Goal: Task Accomplishment & Management: Use online tool/utility

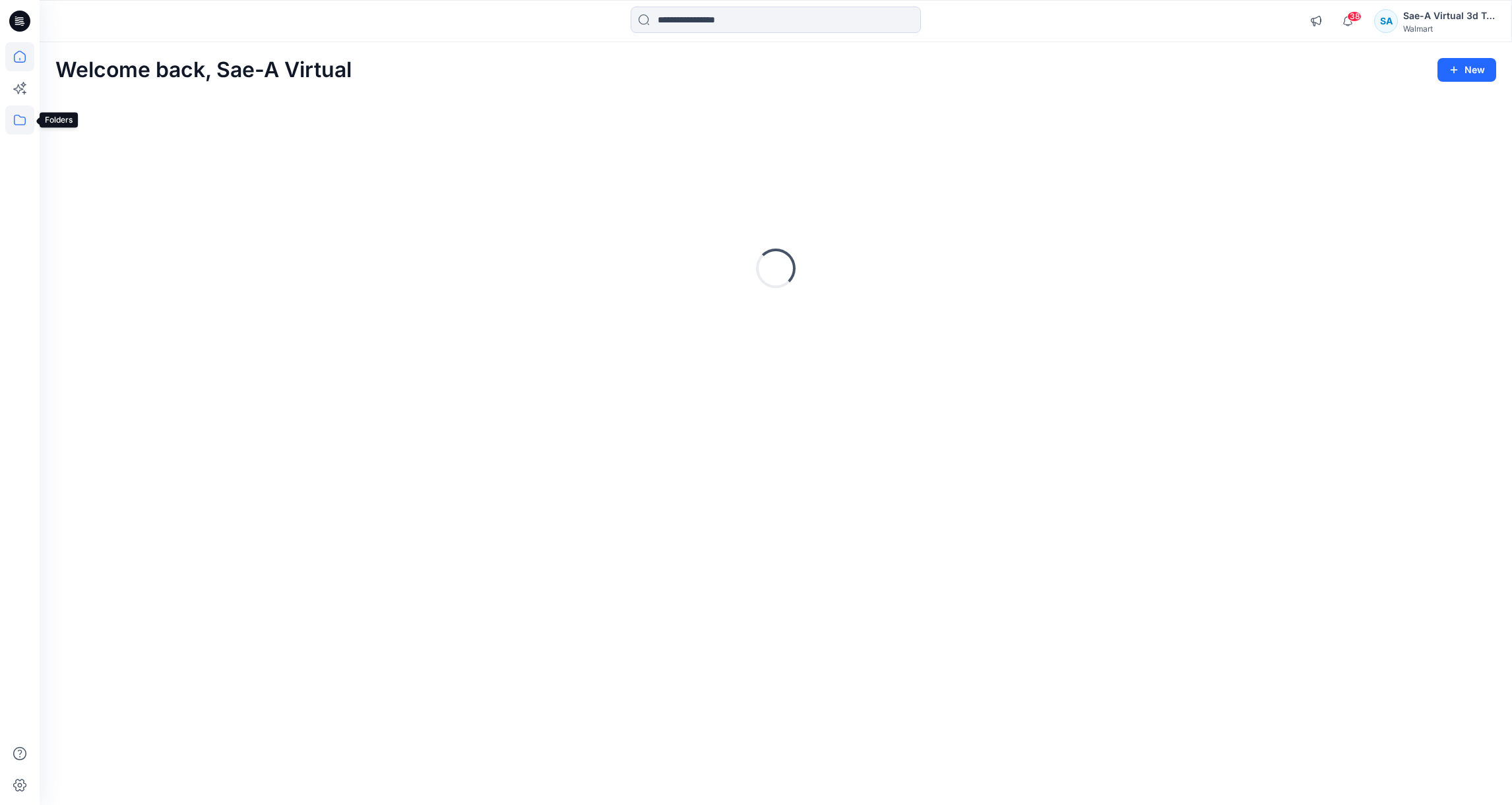
click at [23, 120] on icon at bounding box center [20, 120] width 29 height 29
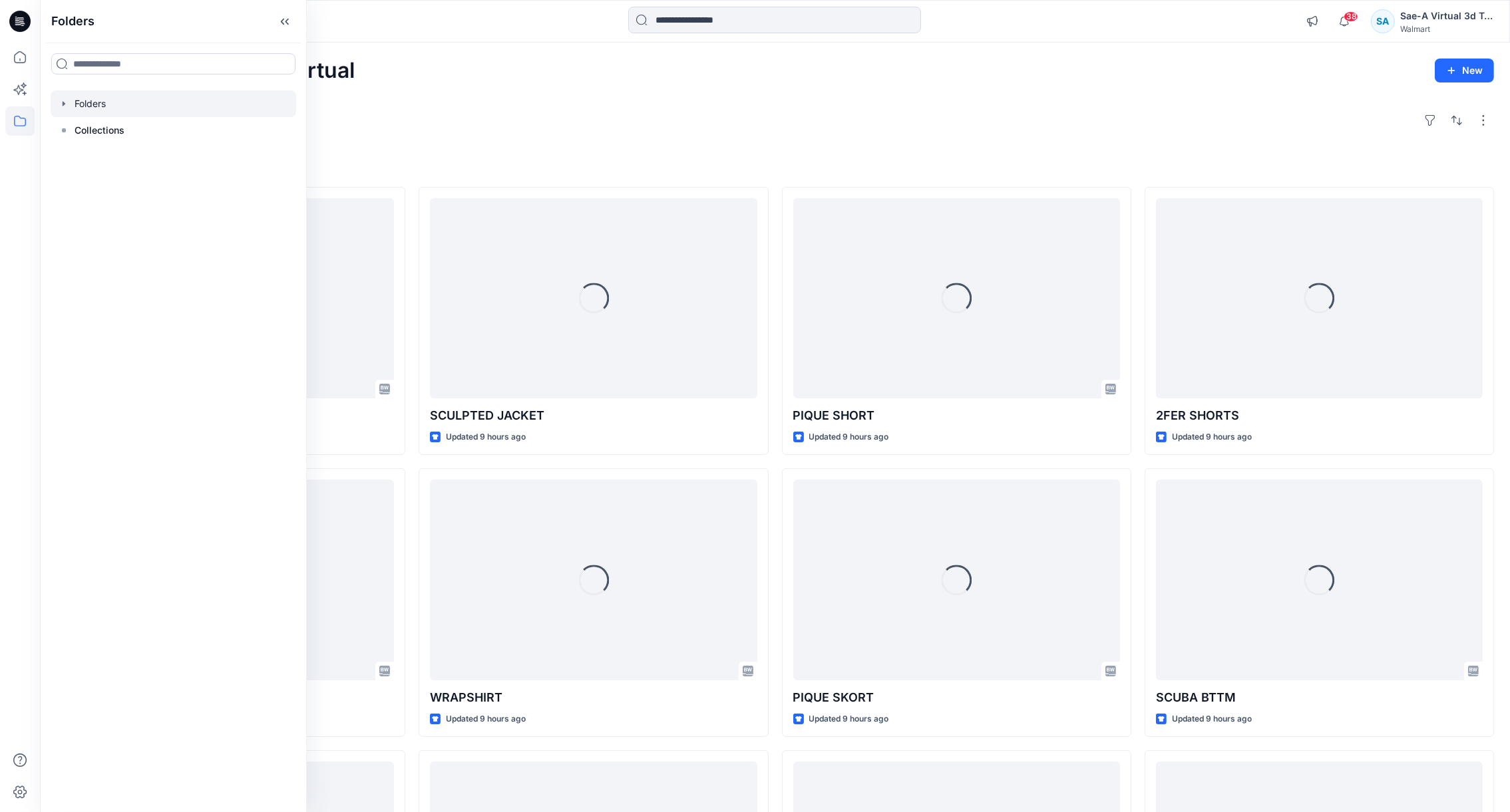
click at [61, 103] on icon "button" at bounding box center [63, 103] width 10 height 10
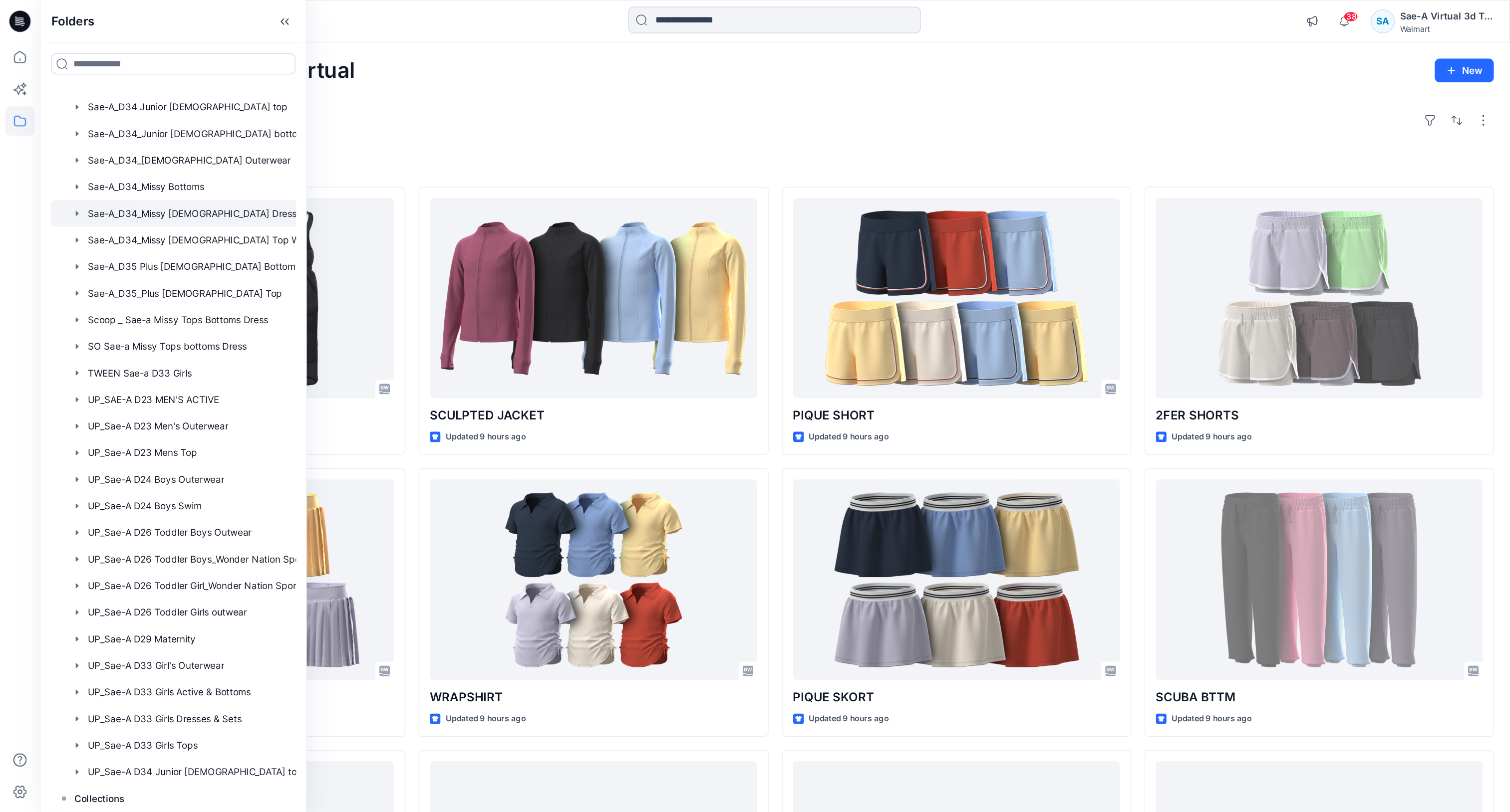
scroll to position [497, 0]
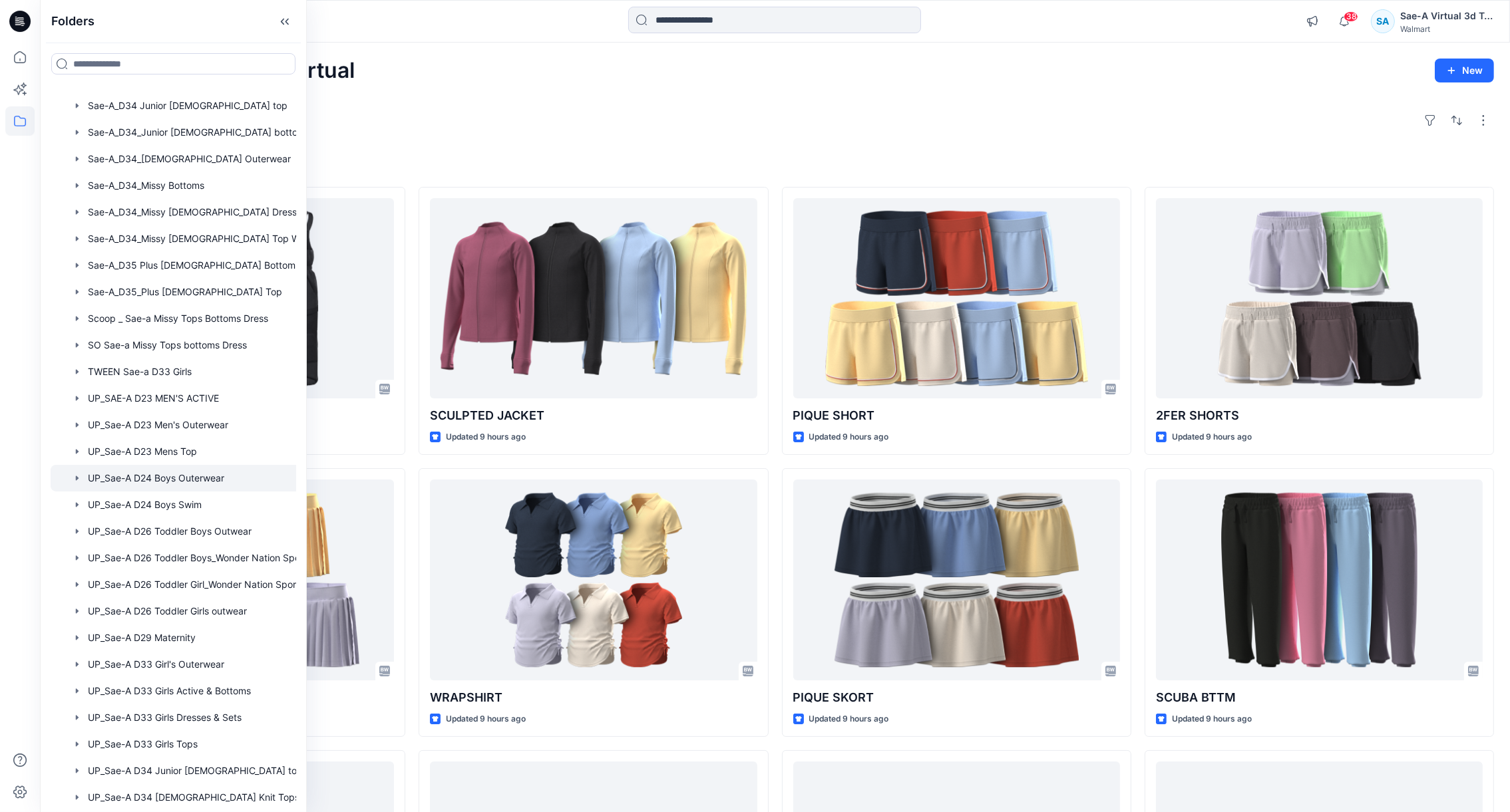
click at [182, 487] on div at bounding box center [190, 478] width 280 height 27
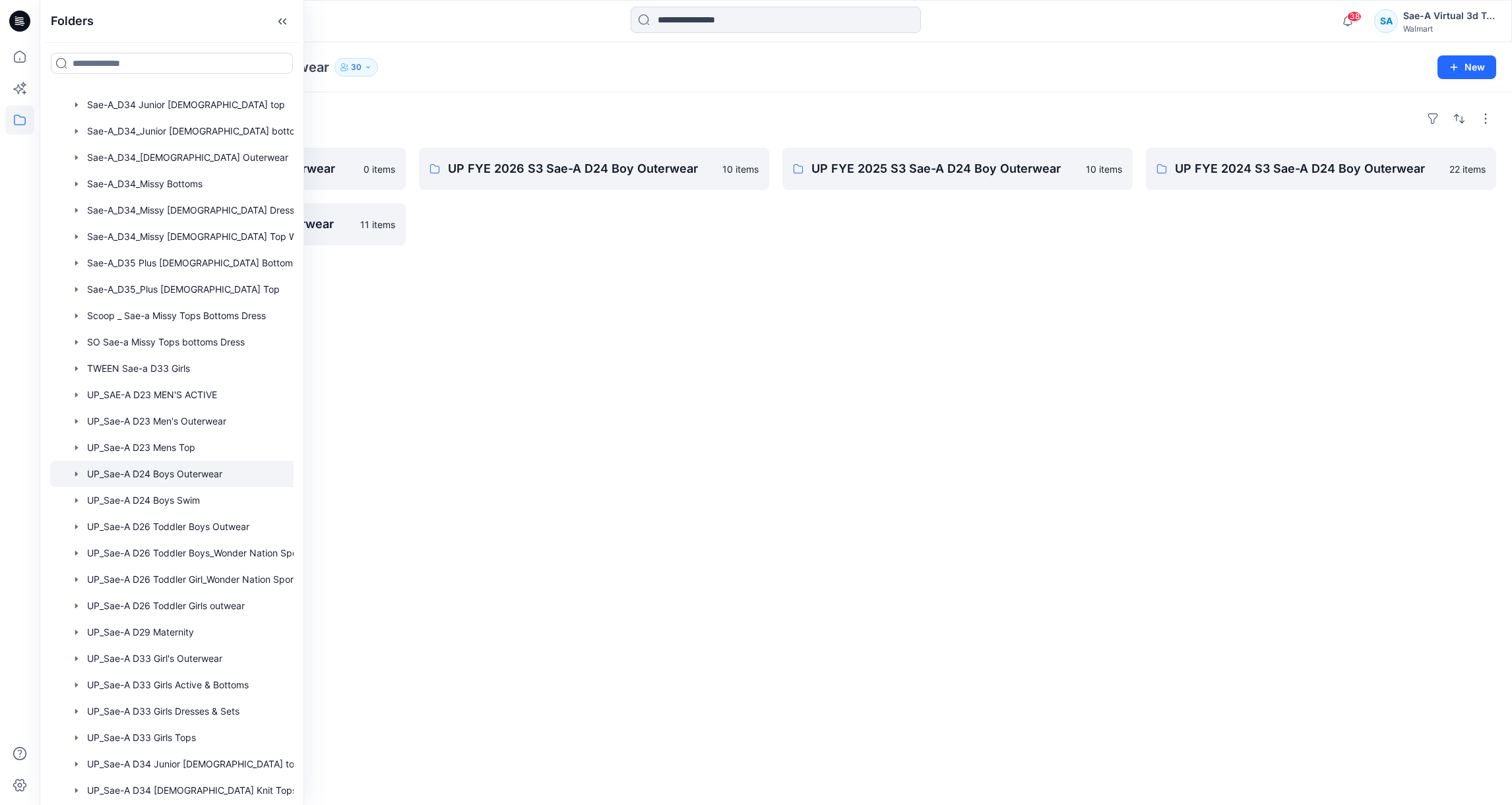
click at [594, 496] on div "Folders UP FYE 2026 S4 Sae-A D24 Boy Outerwear 0 items UP FYE 2023 S3 Sae-A D24…" at bounding box center [776, 448] width 1472 height 713
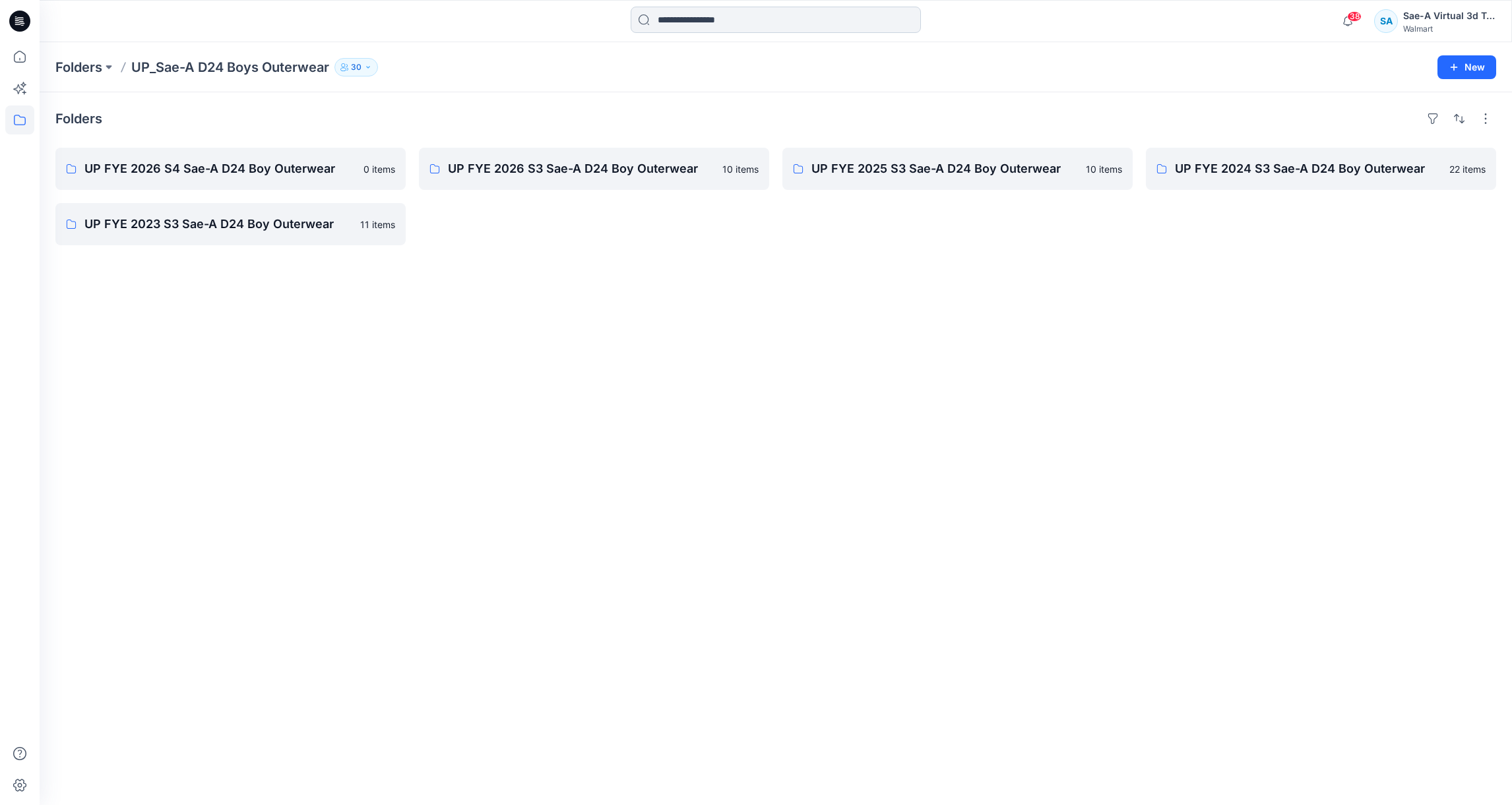
click at [701, 25] on input at bounding box center [776, 20] width 290 height 27
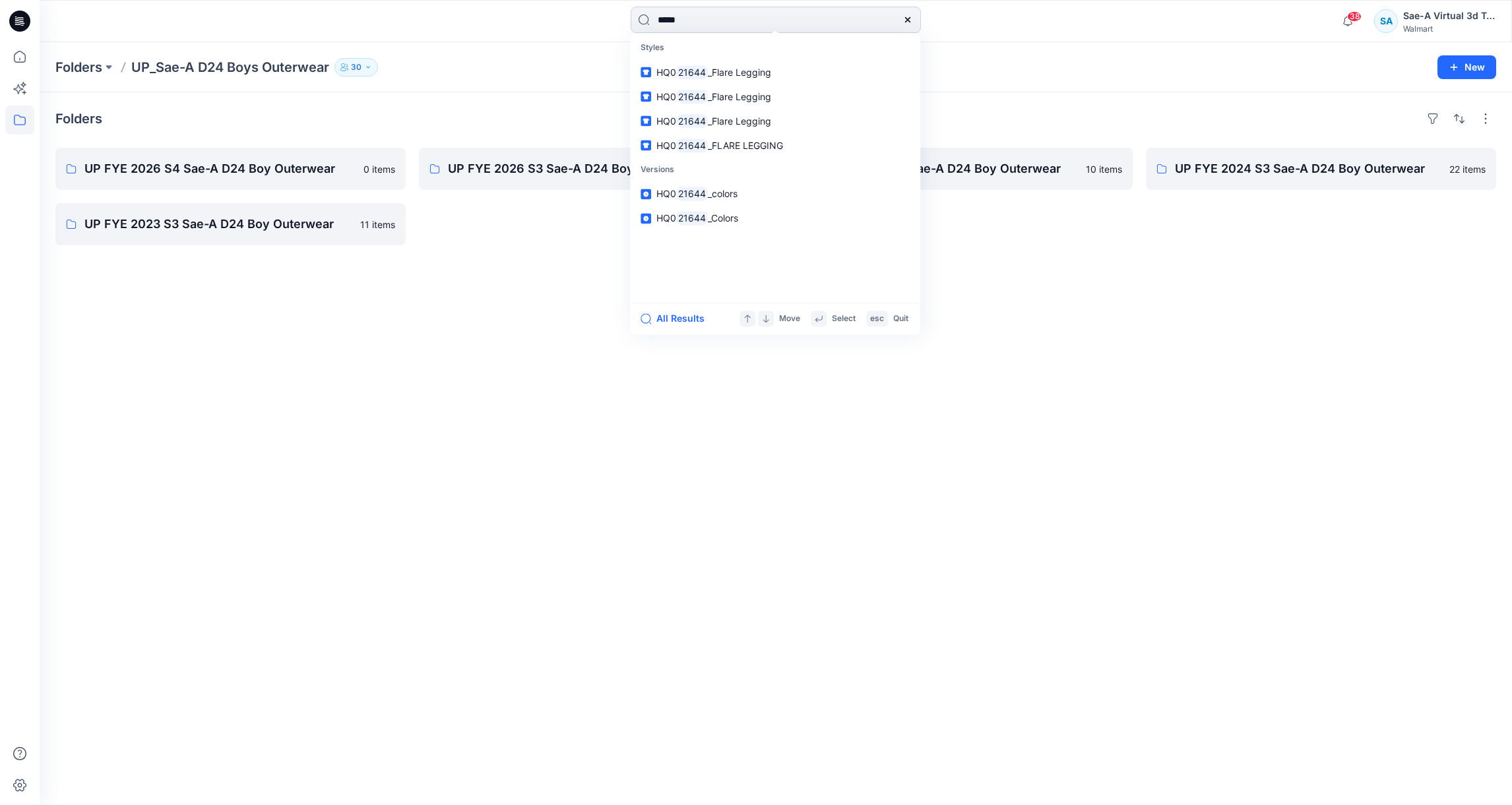
click at [657, 20] on input "*****" at bounding box center [776, 20] width 290 height 27
type input "*****"
click at [718, 65] on p "HQ0 21644 _Flare Legging" at bounding box center [714, 72] width 115 height 14
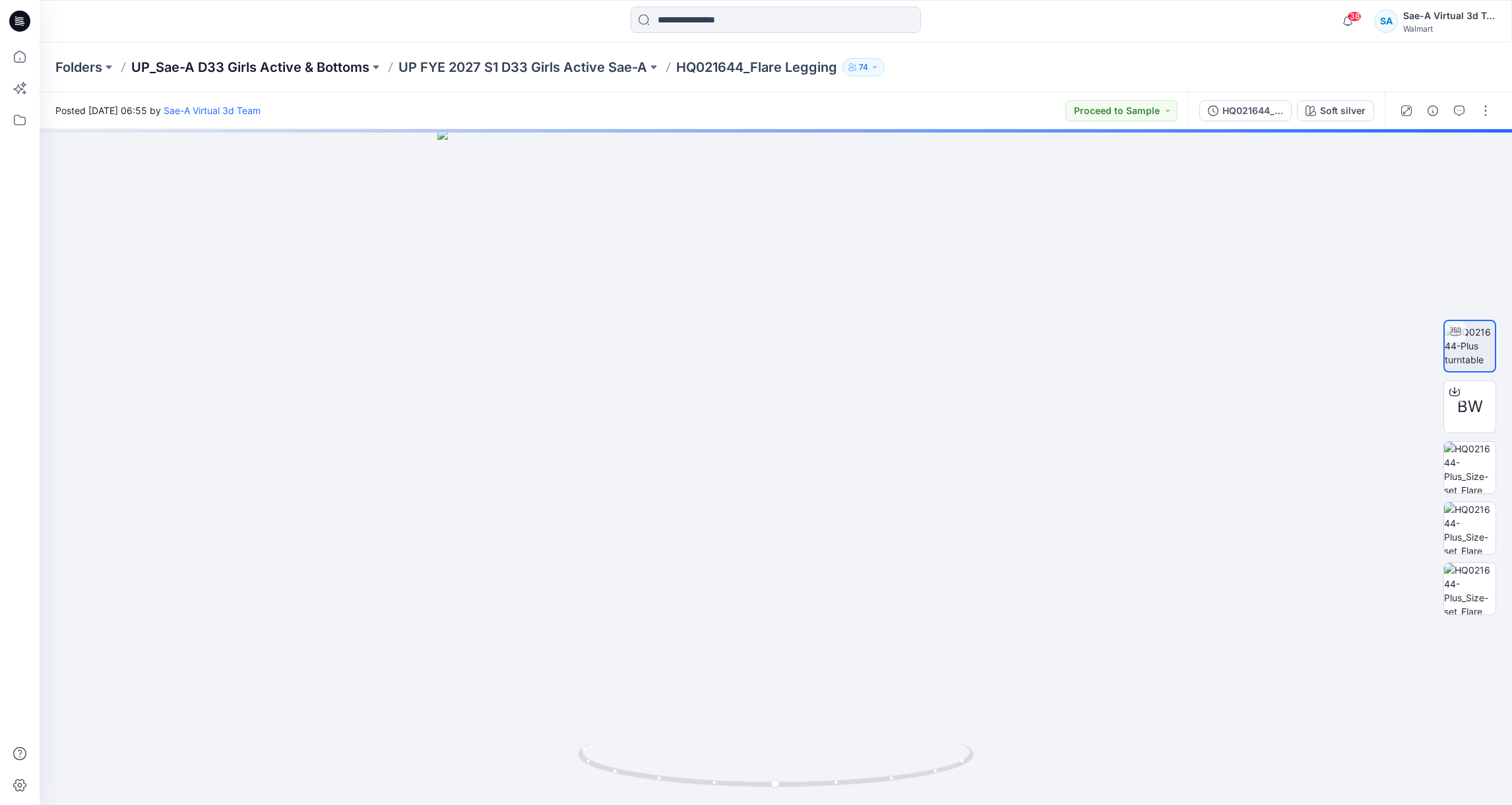
click at [309, 62] on p "UP_Sae-A D33 Girls Active & Bottoms" at bounding box center [250, 67] width 238 height 19
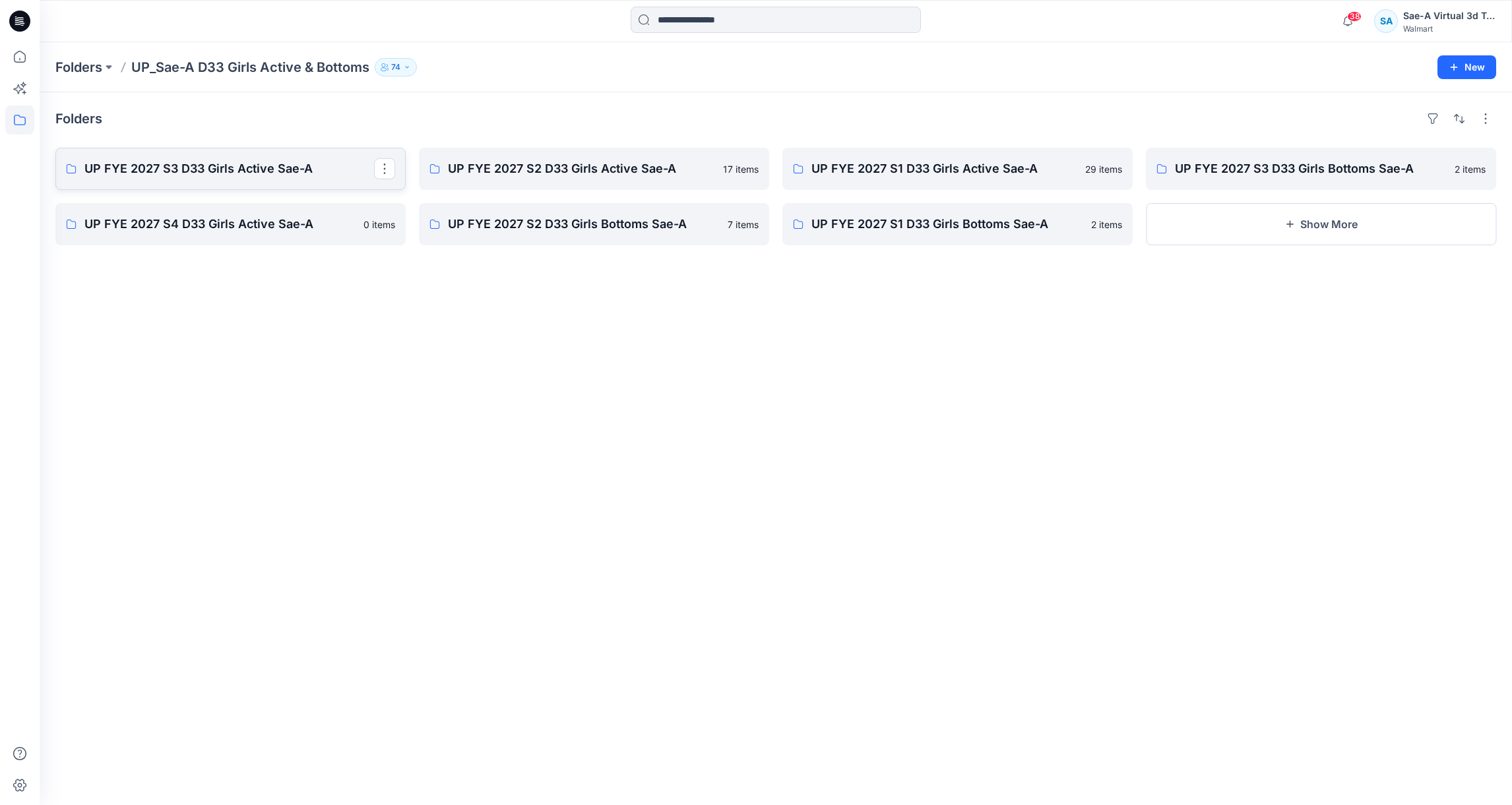
click at [229, 168] on p "UP FYE 2027 S3 D33 Girls Active Sae-A" at bounding box center [229, 169] width 290 height 19
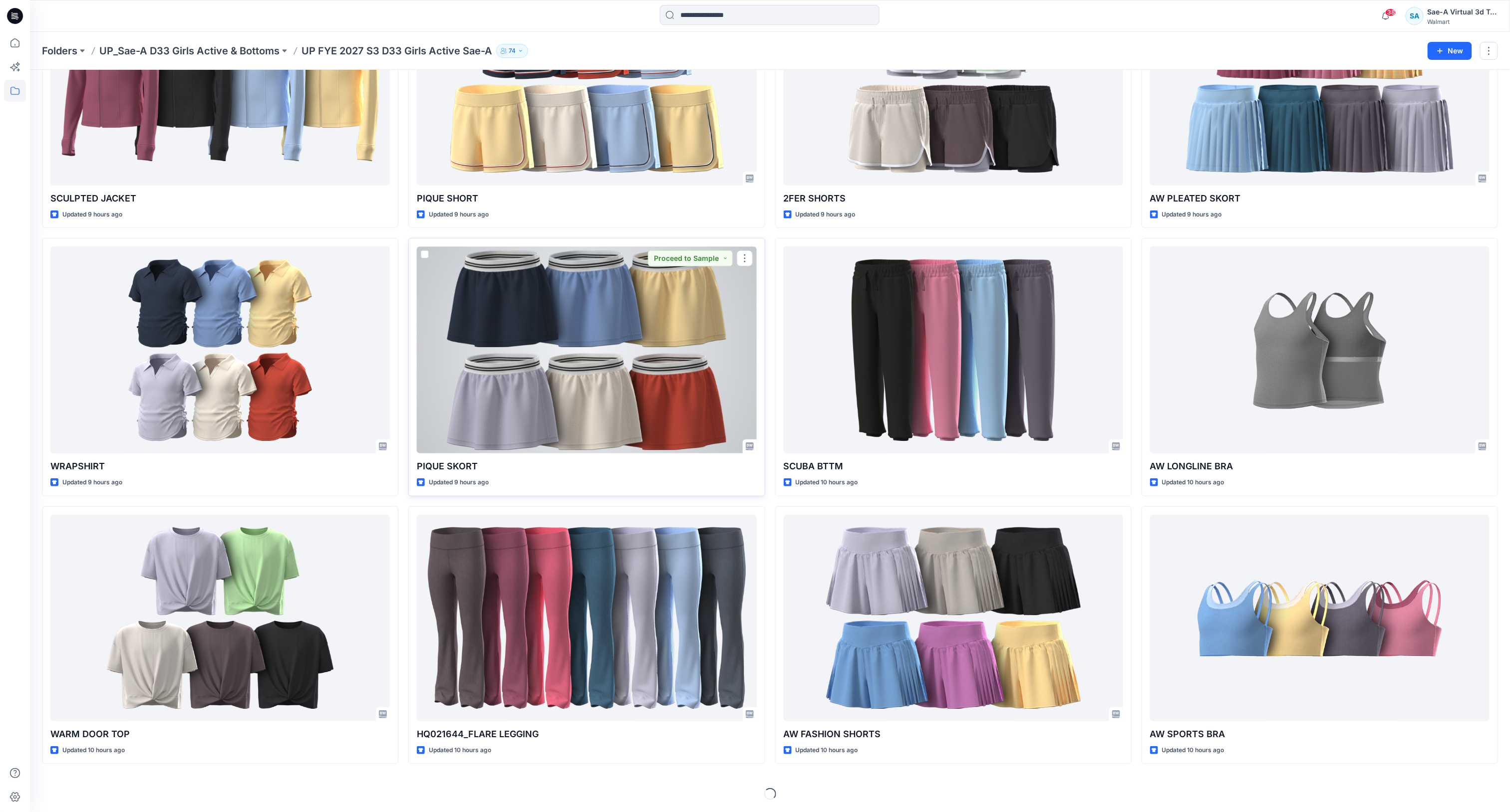
scroll to position [143, 0]
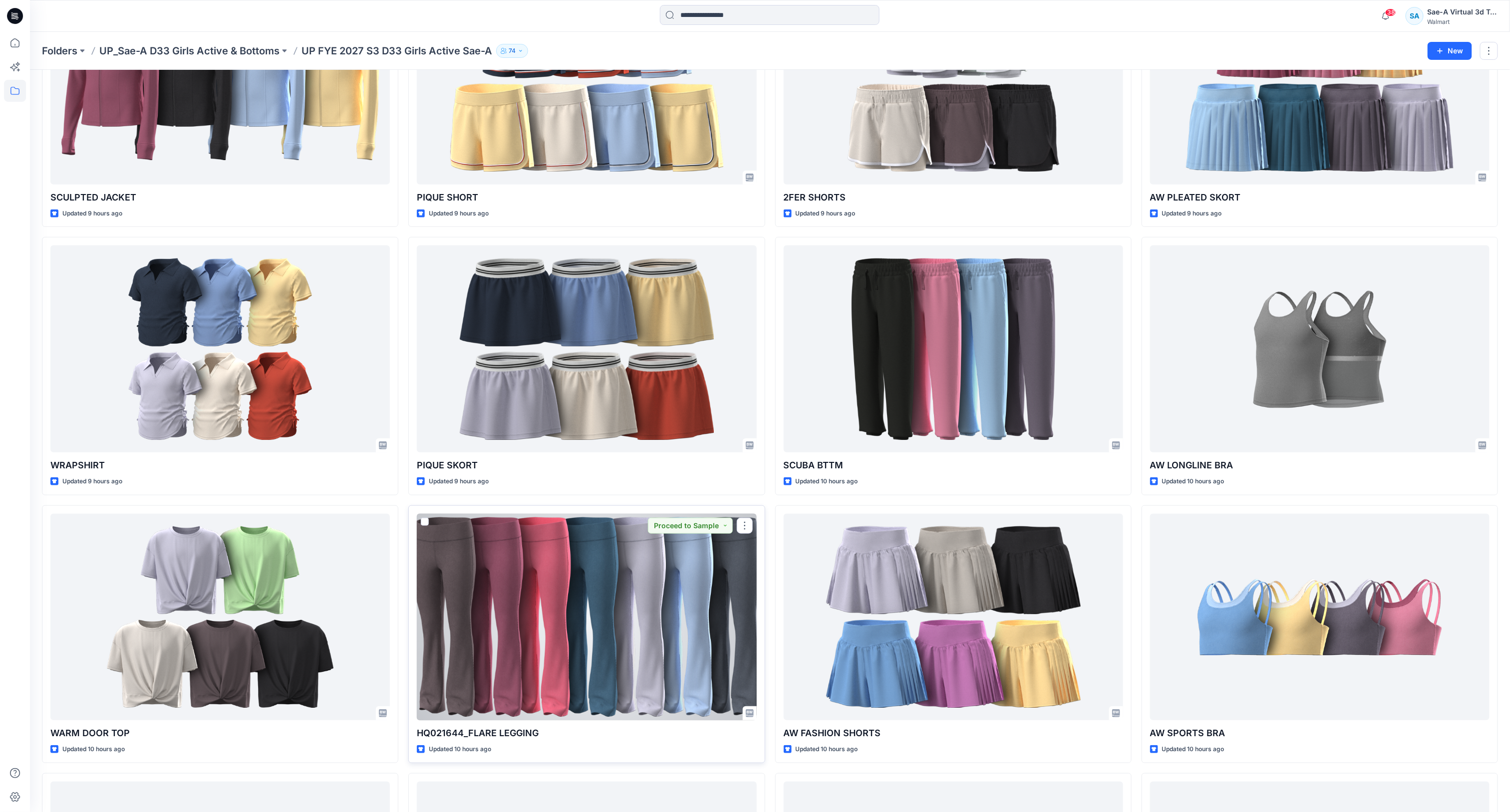
click at [637, 608] on div at bounding box center [586, 617] width 339 height 207
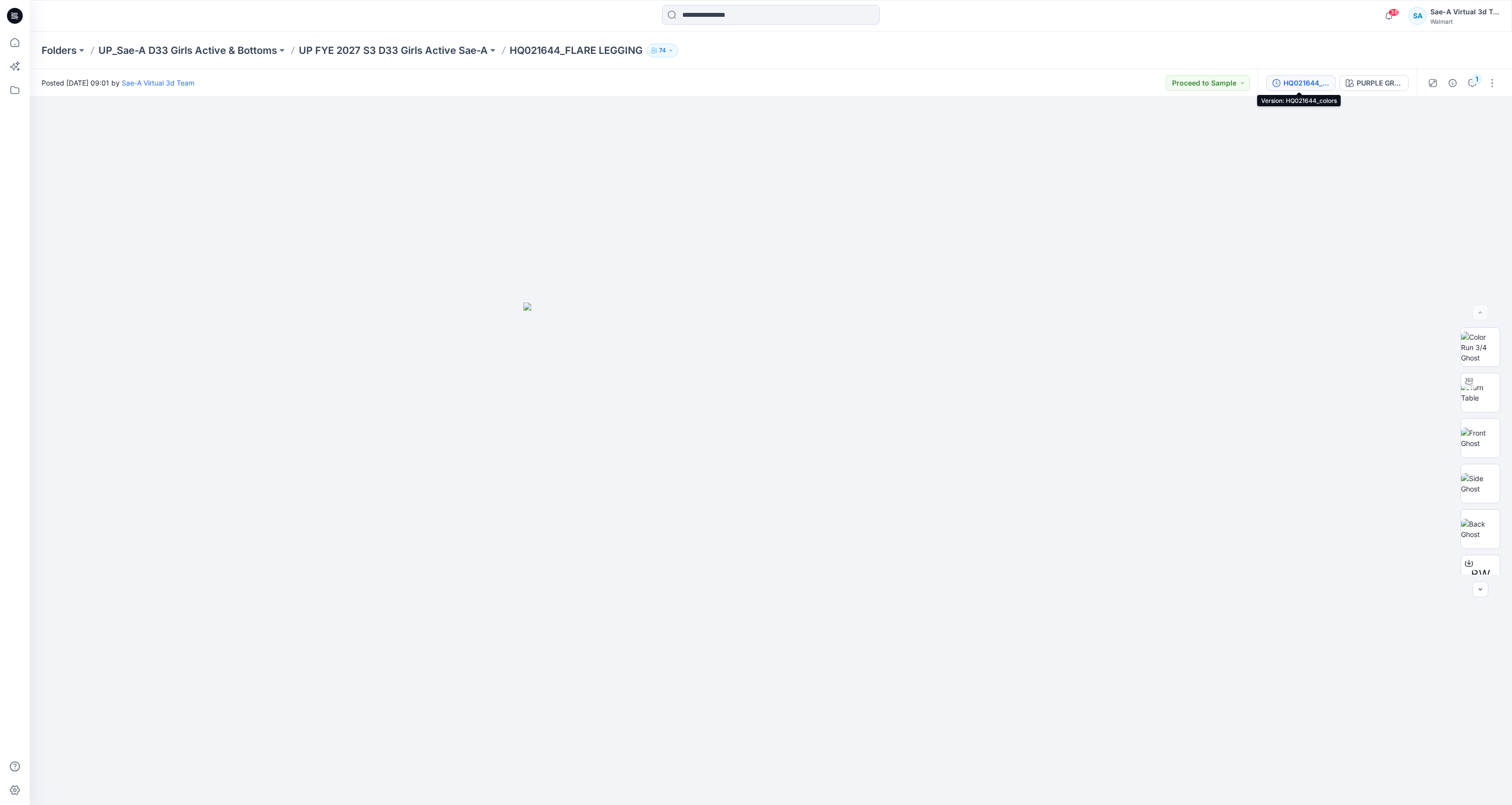
click at [1133, 88] on button "HQ021644_colors" at bounding box center [1301, 83] width 69 height 16
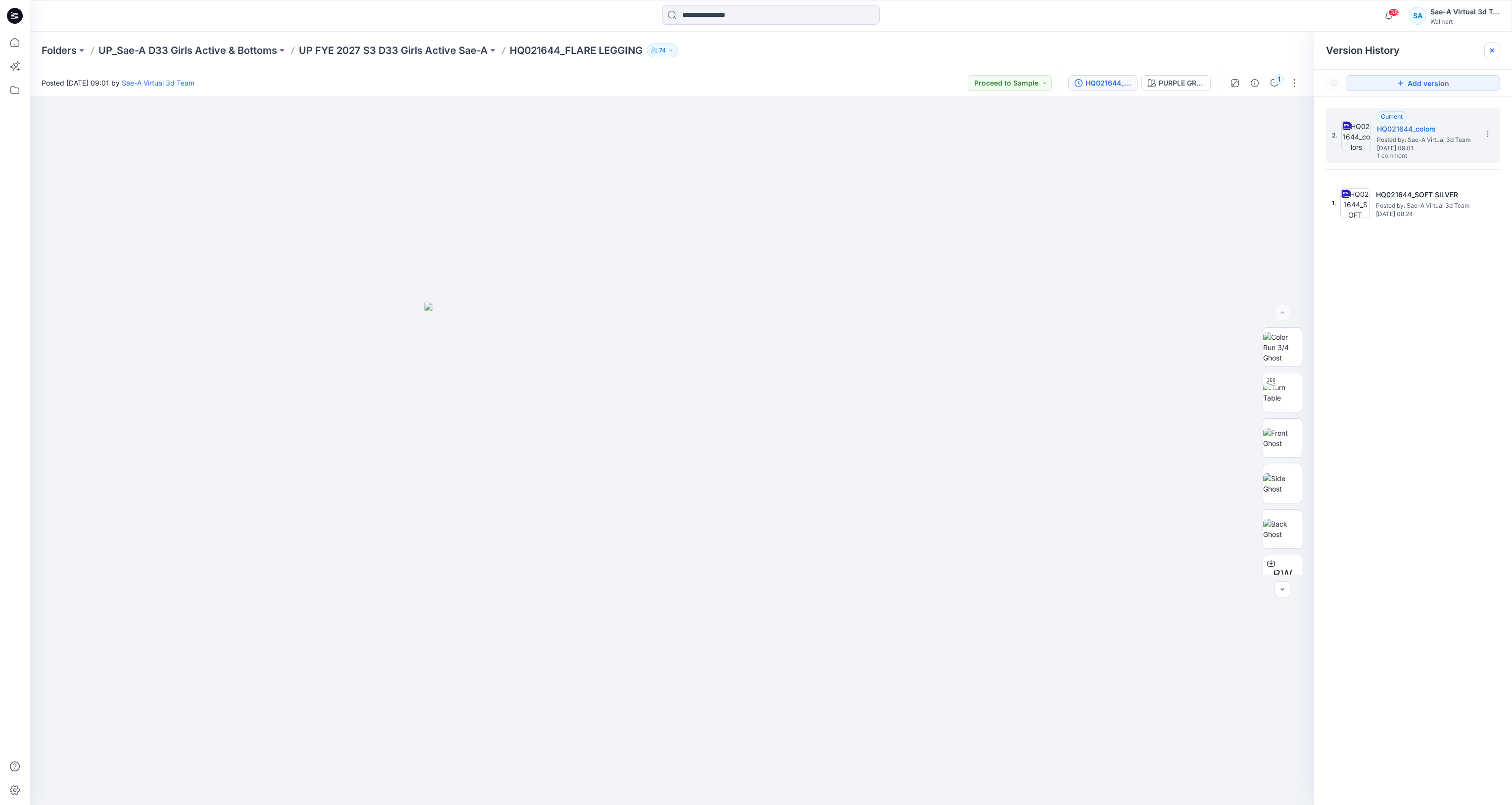
click at [1133, 49] on icon at bounding box center [1492, 50] width 8 height 8
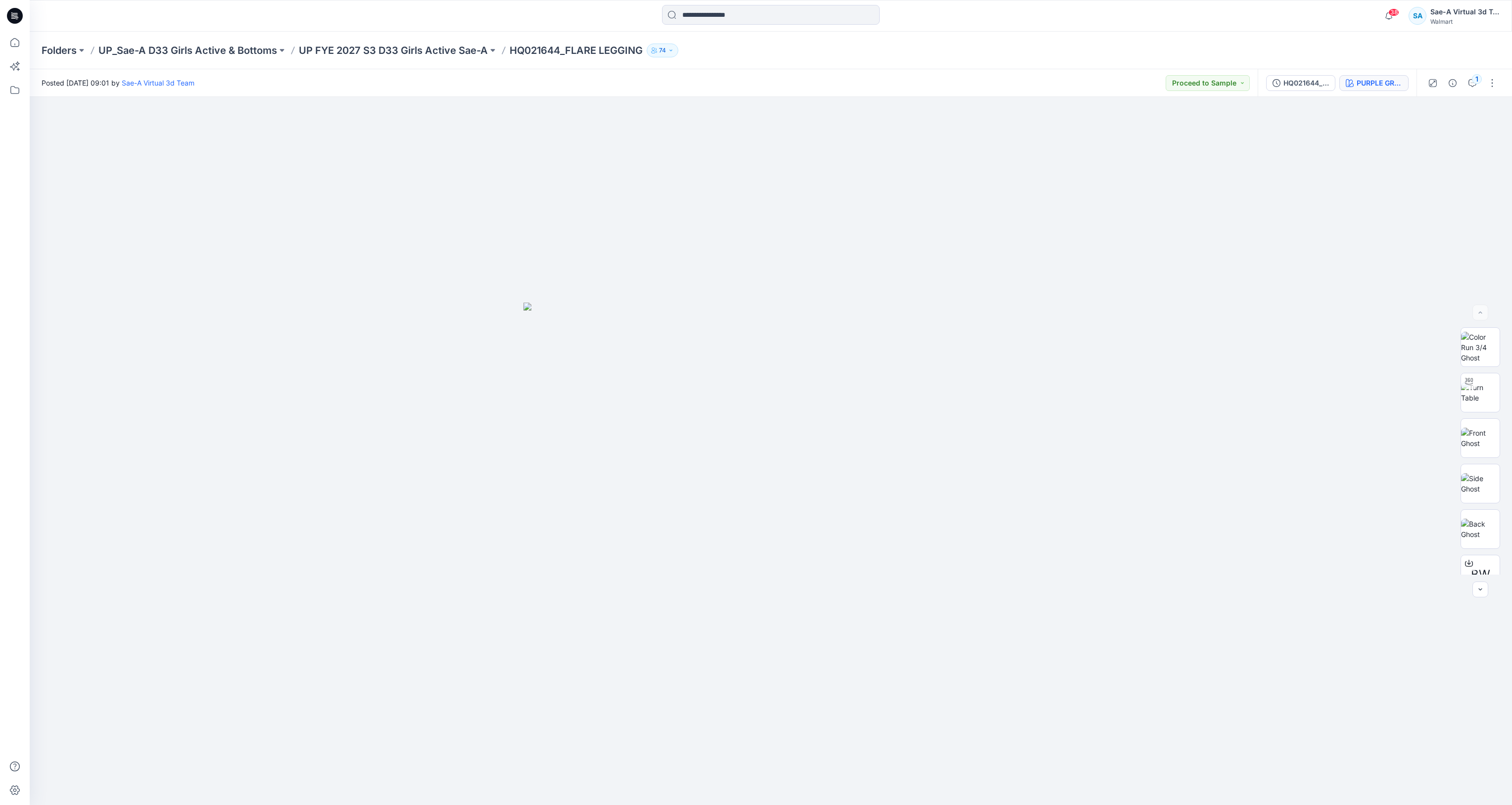
click at [1133, 82] on div "PURPLE GRANITE" at bounding box center [1379, 83] width 46 height 11
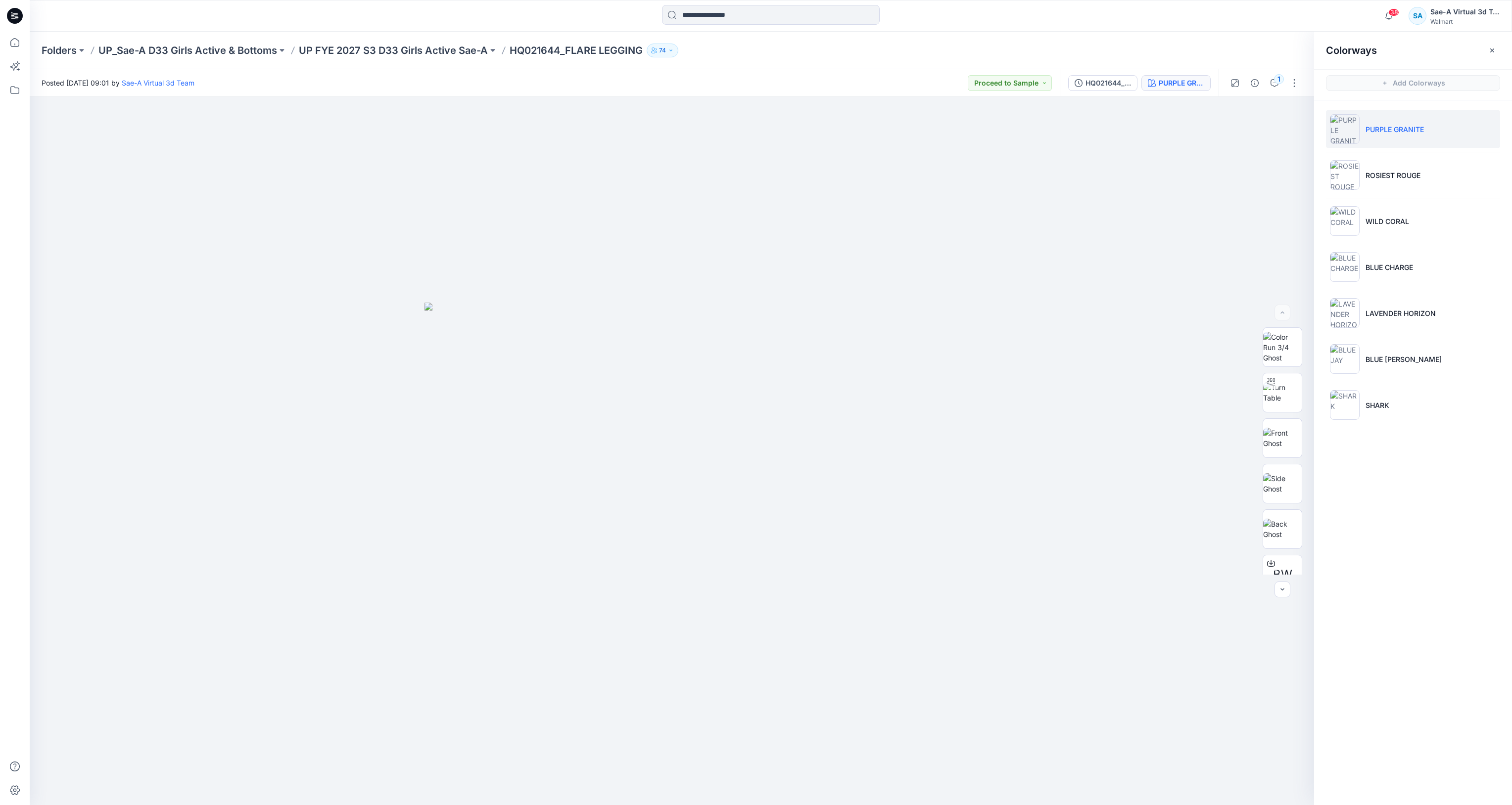
click at [1133, 27] on div "38 Notifications [MEDICAL_DATA][PERSON_NAME] changed the status of SCULPTED JAC…" at bounding box center [771, 16] width 1482 height 32
click at [1133, 49] on button "button" at bounding box center [1492, 50] width 16 height 16
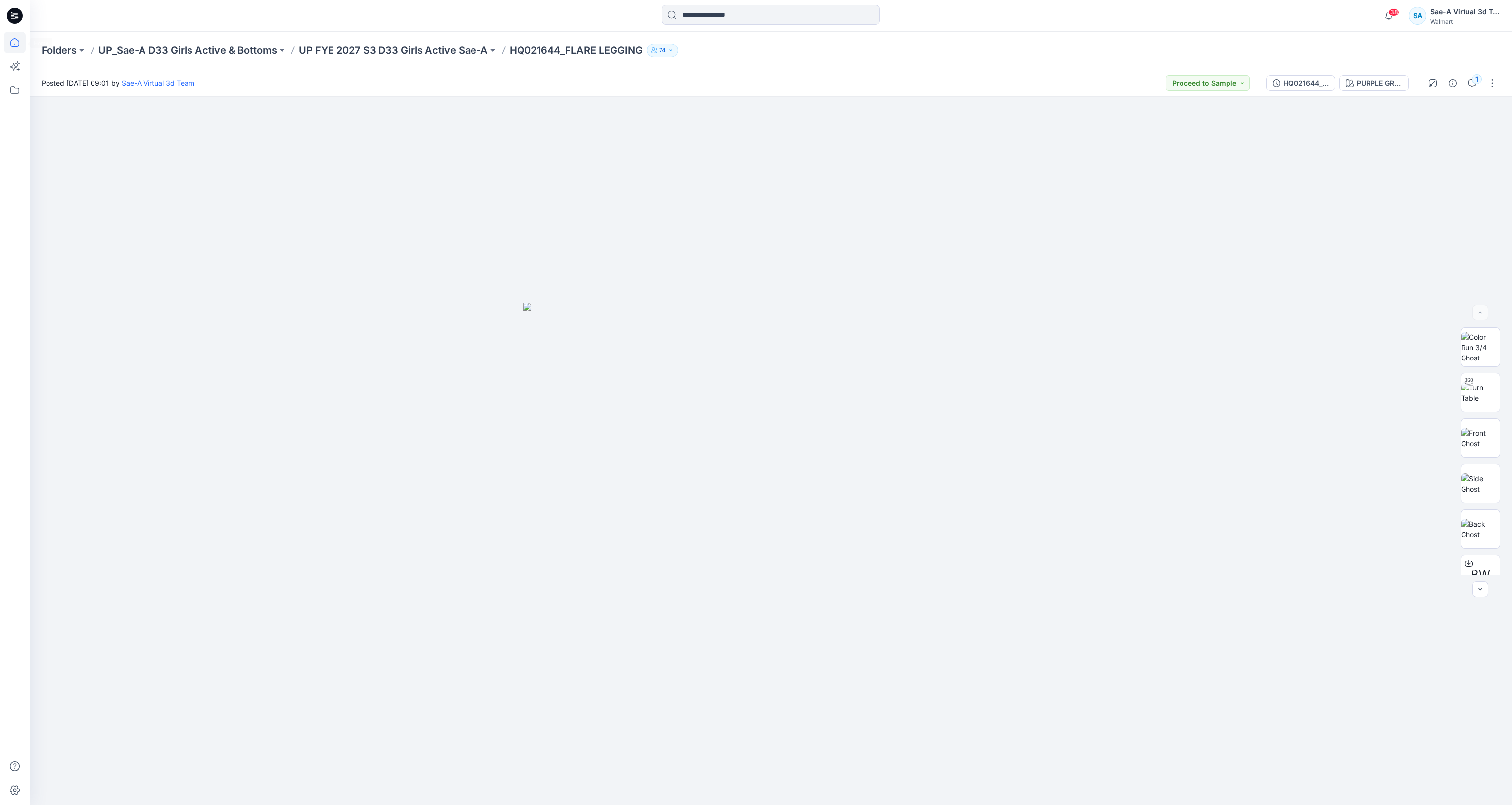
click at [4, 40] on icon at bounding box center [15, 42] width 22 height 22
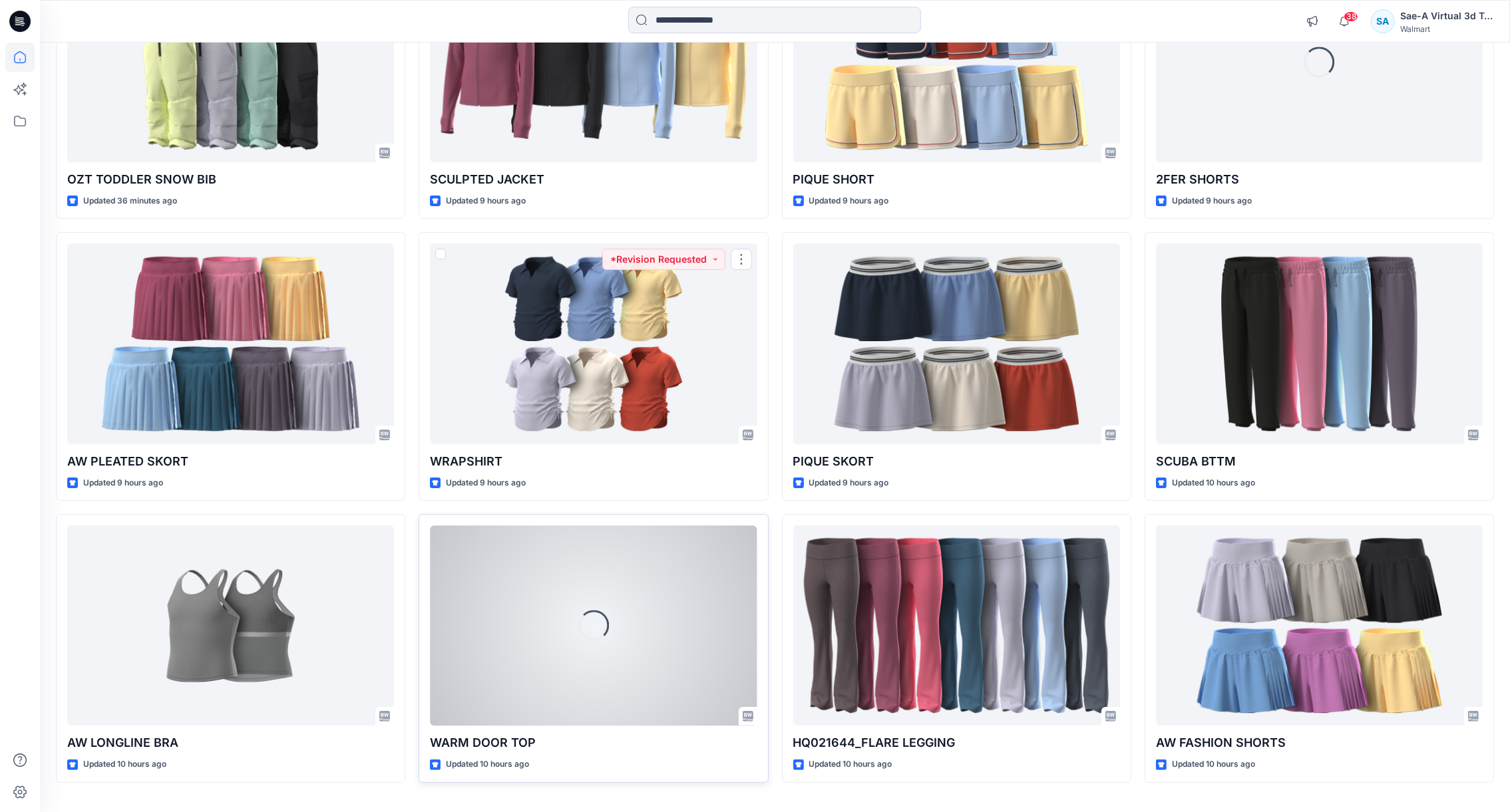
scroll to position [270, 0]
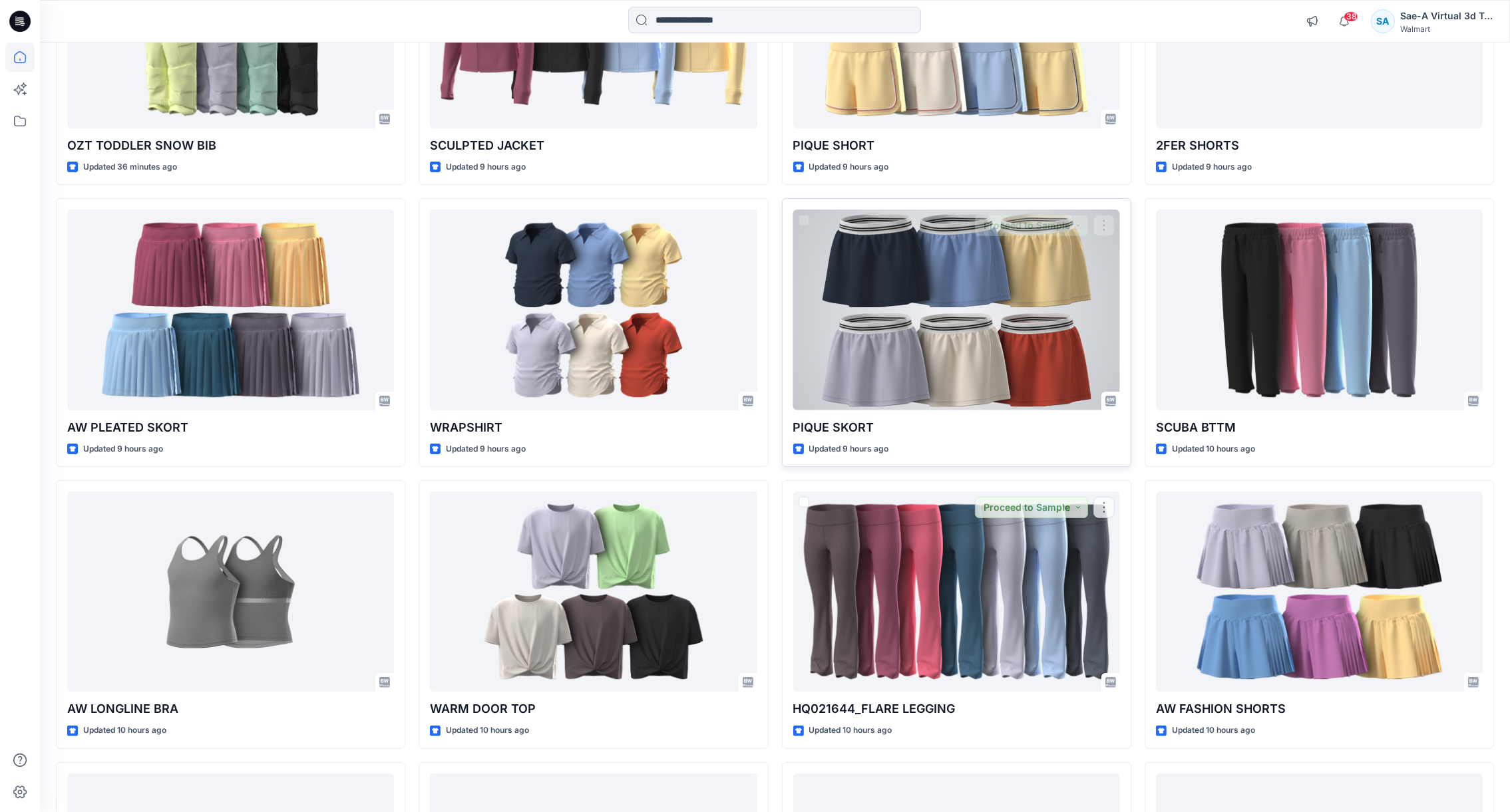
click at [948, 384] on div at bounding box center [957, 310] width 327 height 200
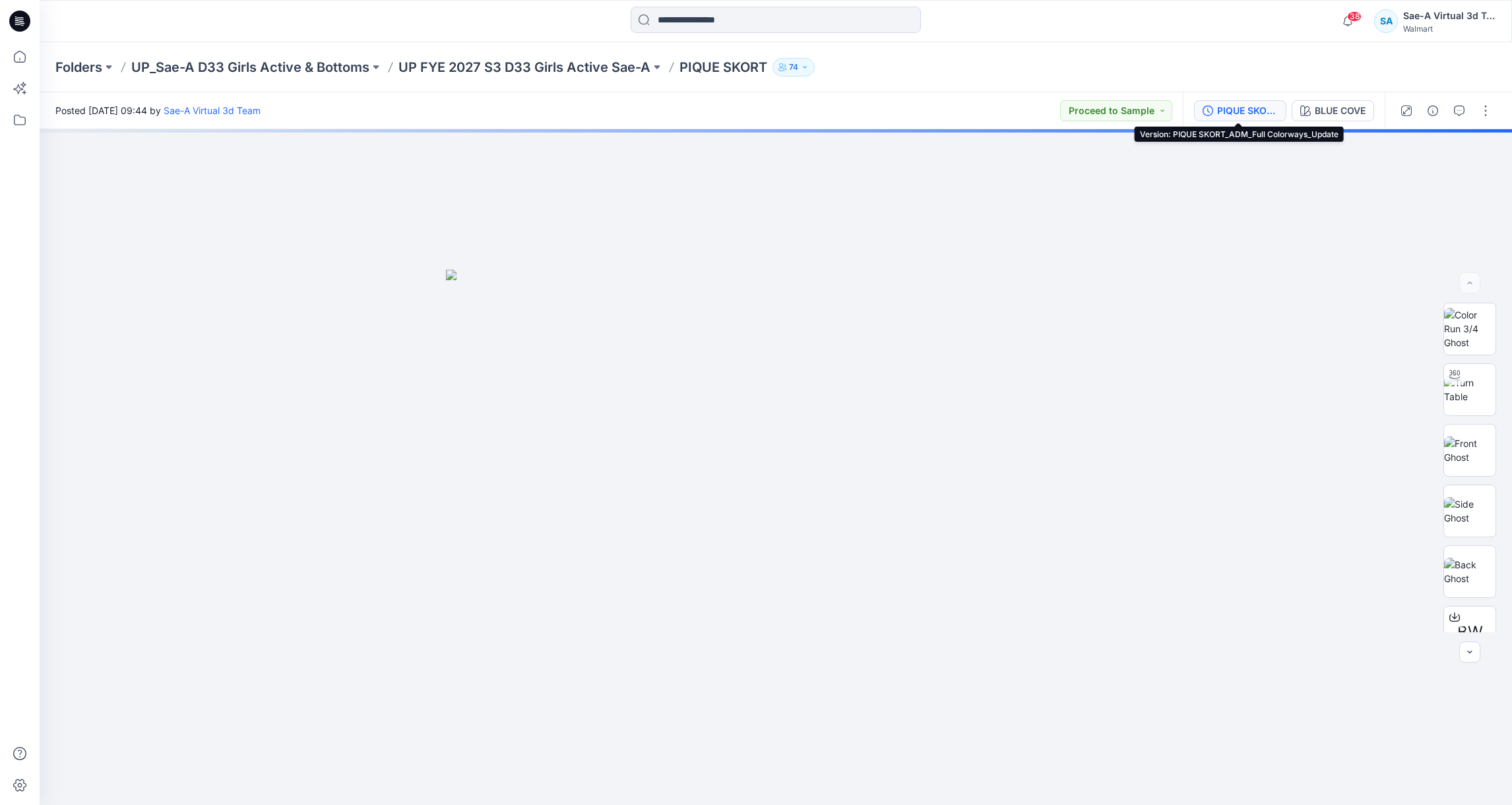
click at [1233, 111] on div "PIQUE SKORT_ADM_Full Colorways_Update" at bounding box center [1247, 110] width 61 height 15
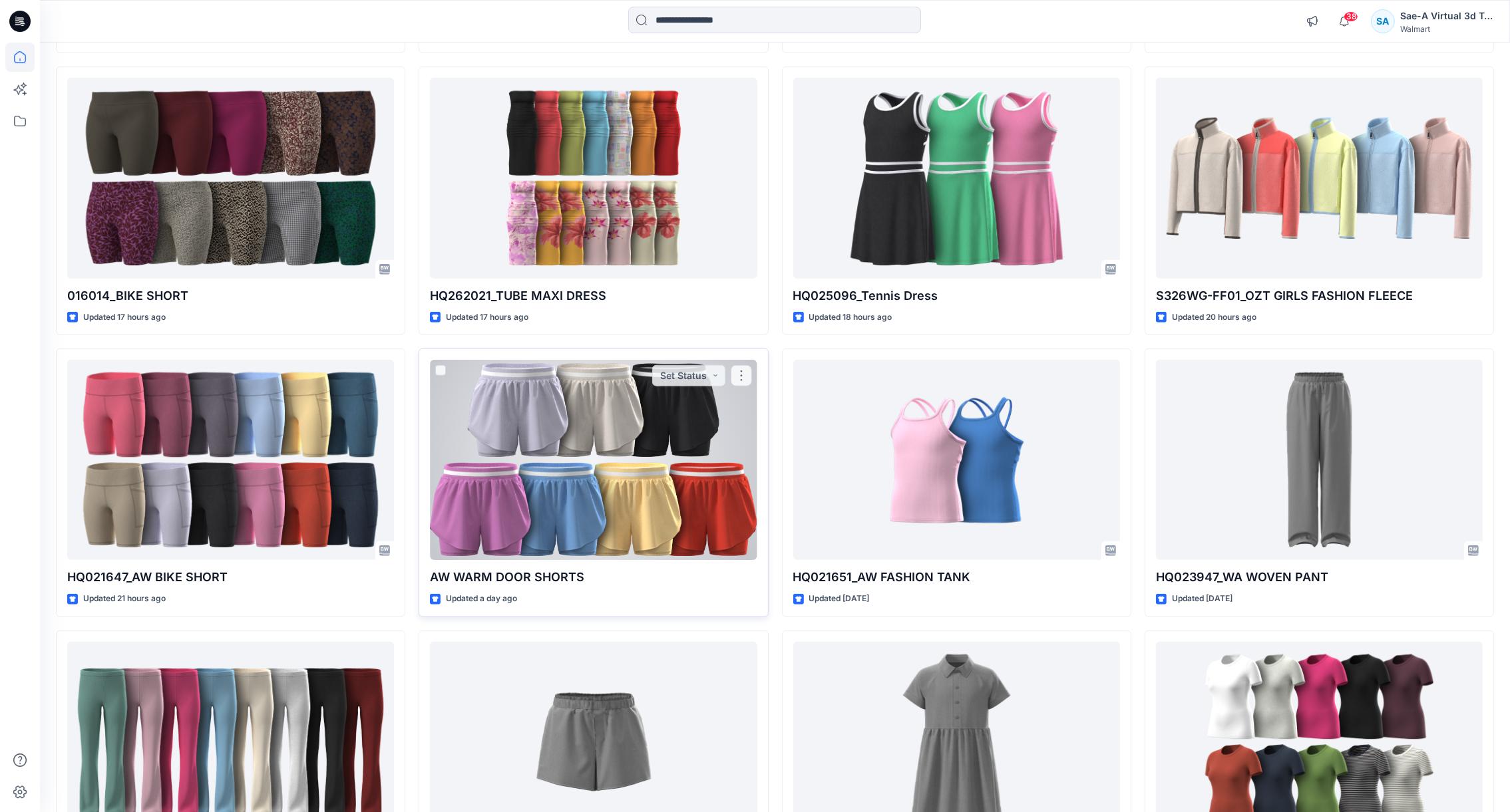
scroll to position [1815, 0]
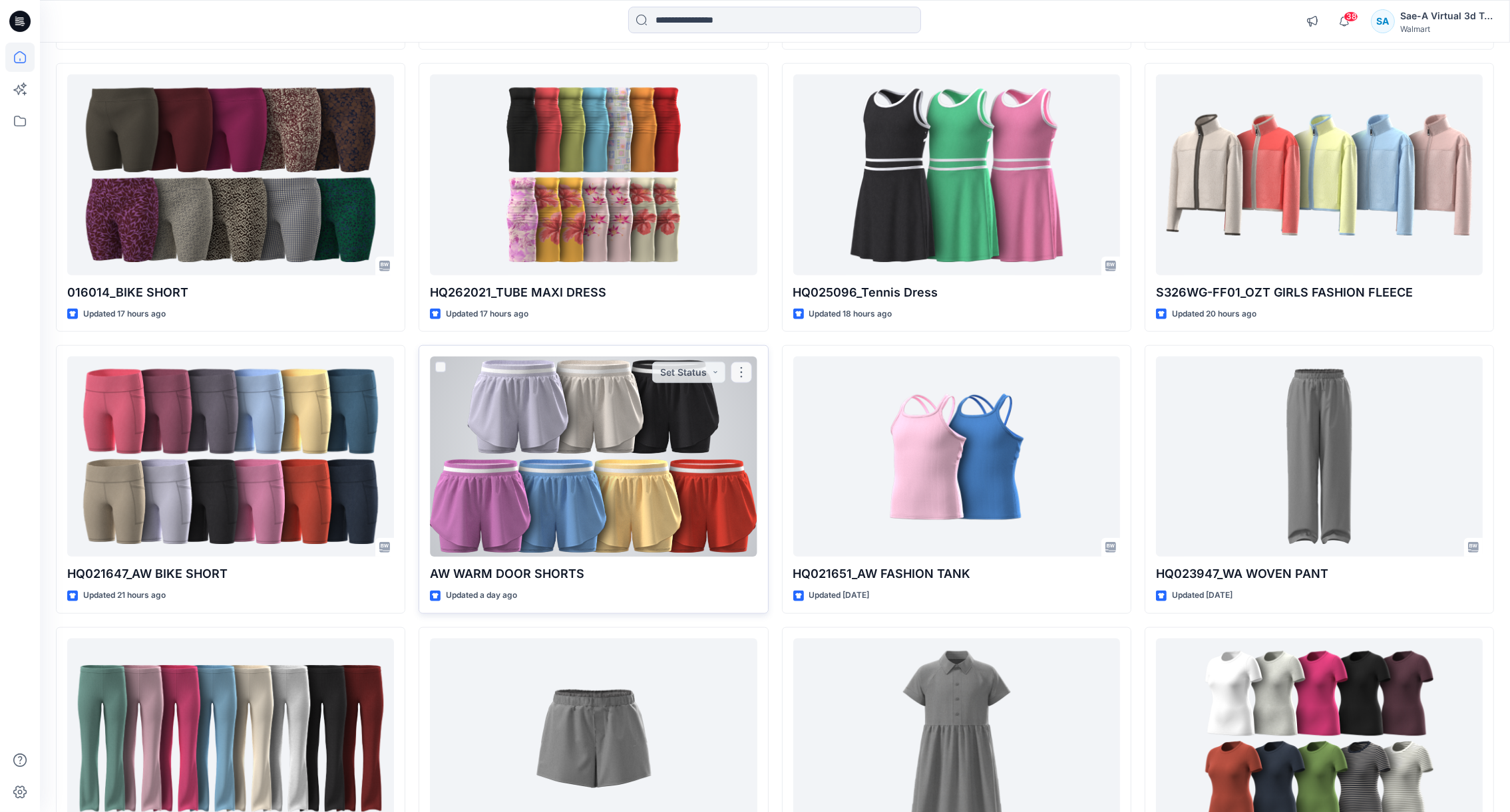
click at [616, 499] on div at bounding box center [594, 457] width 327 height 200
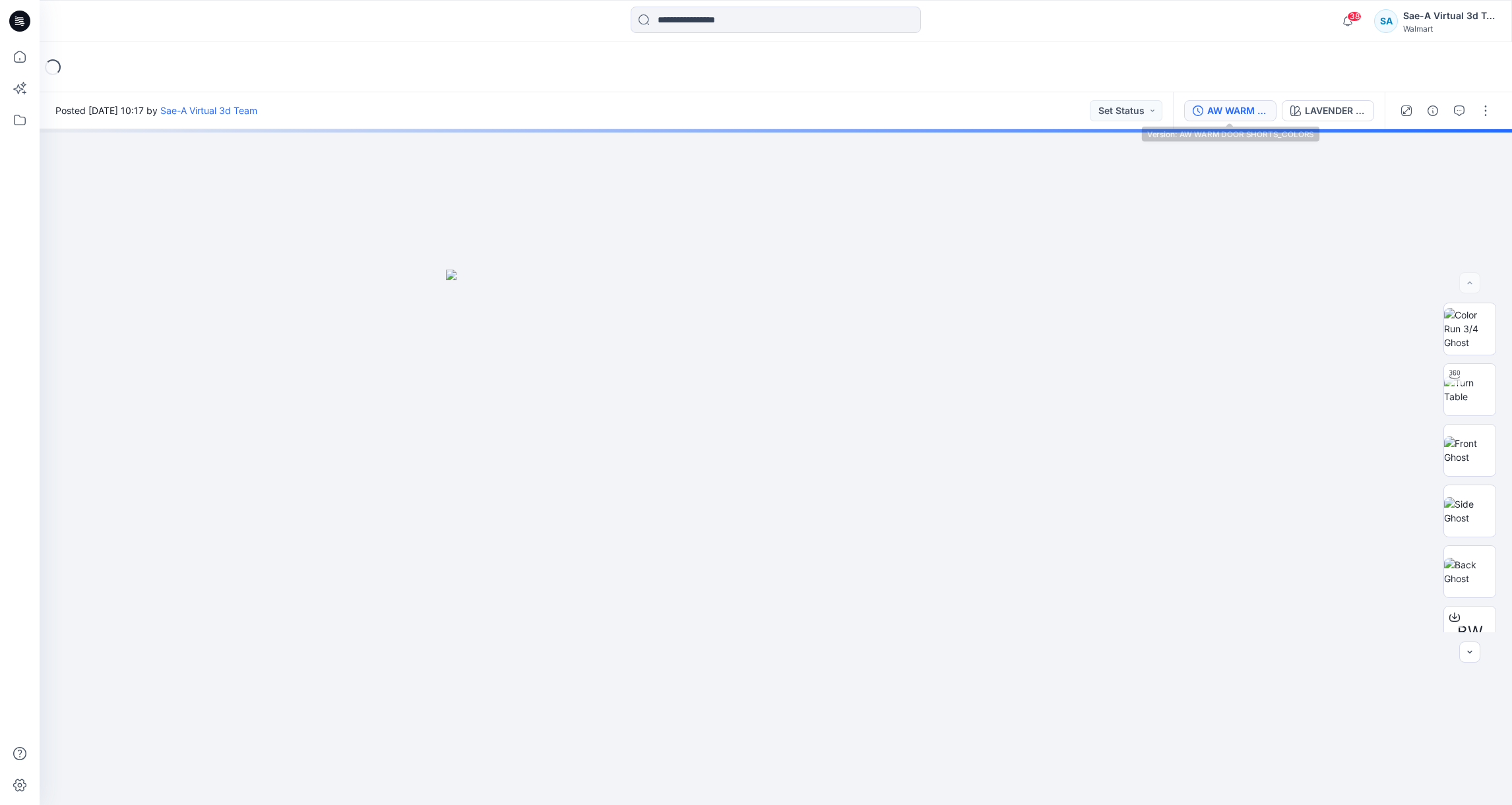
click at [1229, 109] on div "AW WARM DOOR SHORTS_COLORS" at bounding box center [1238, 110] width 61 height 15
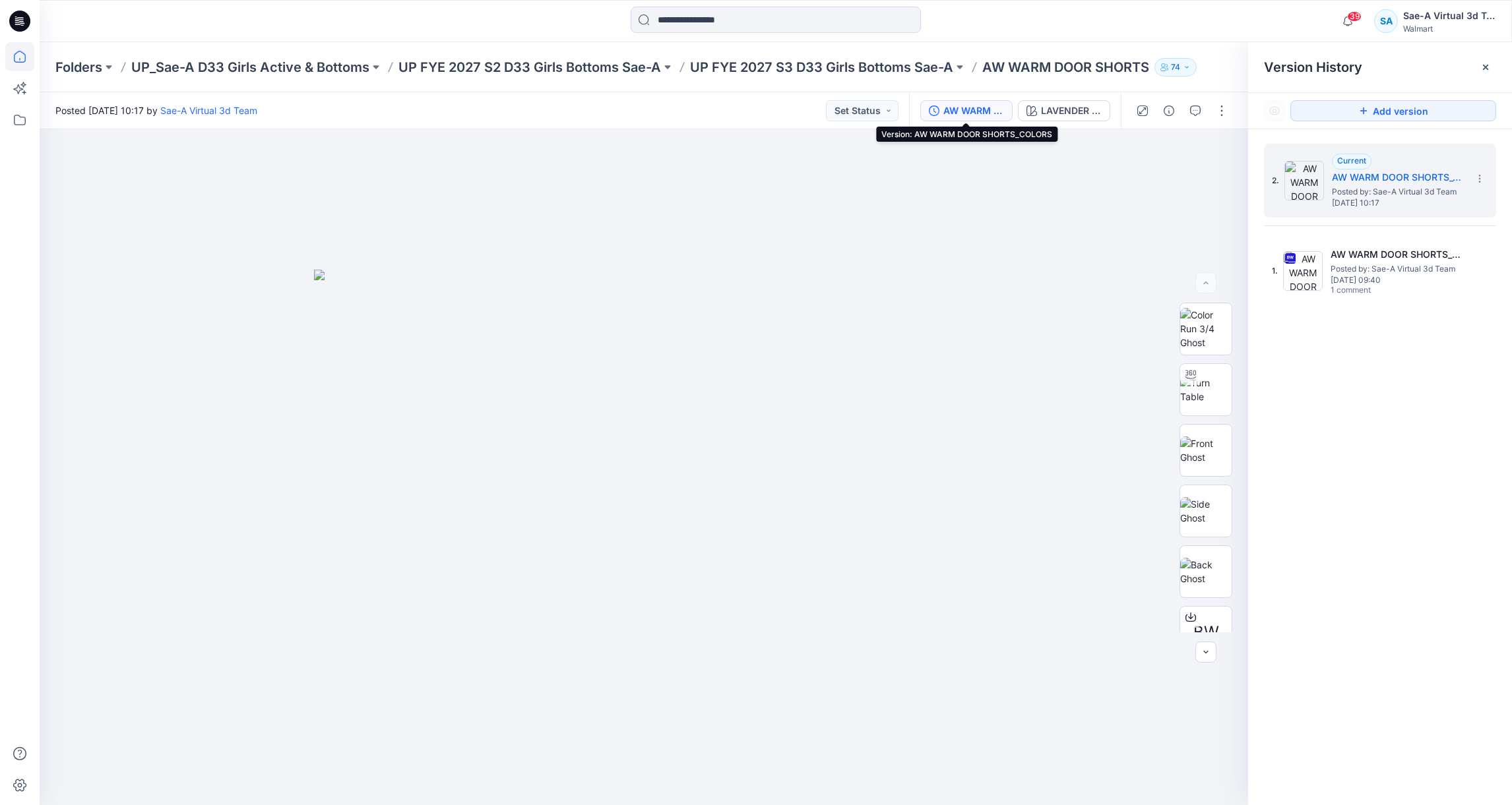
click at [26, 57] on icon at bounding box center [20, 56] width 29 height 29
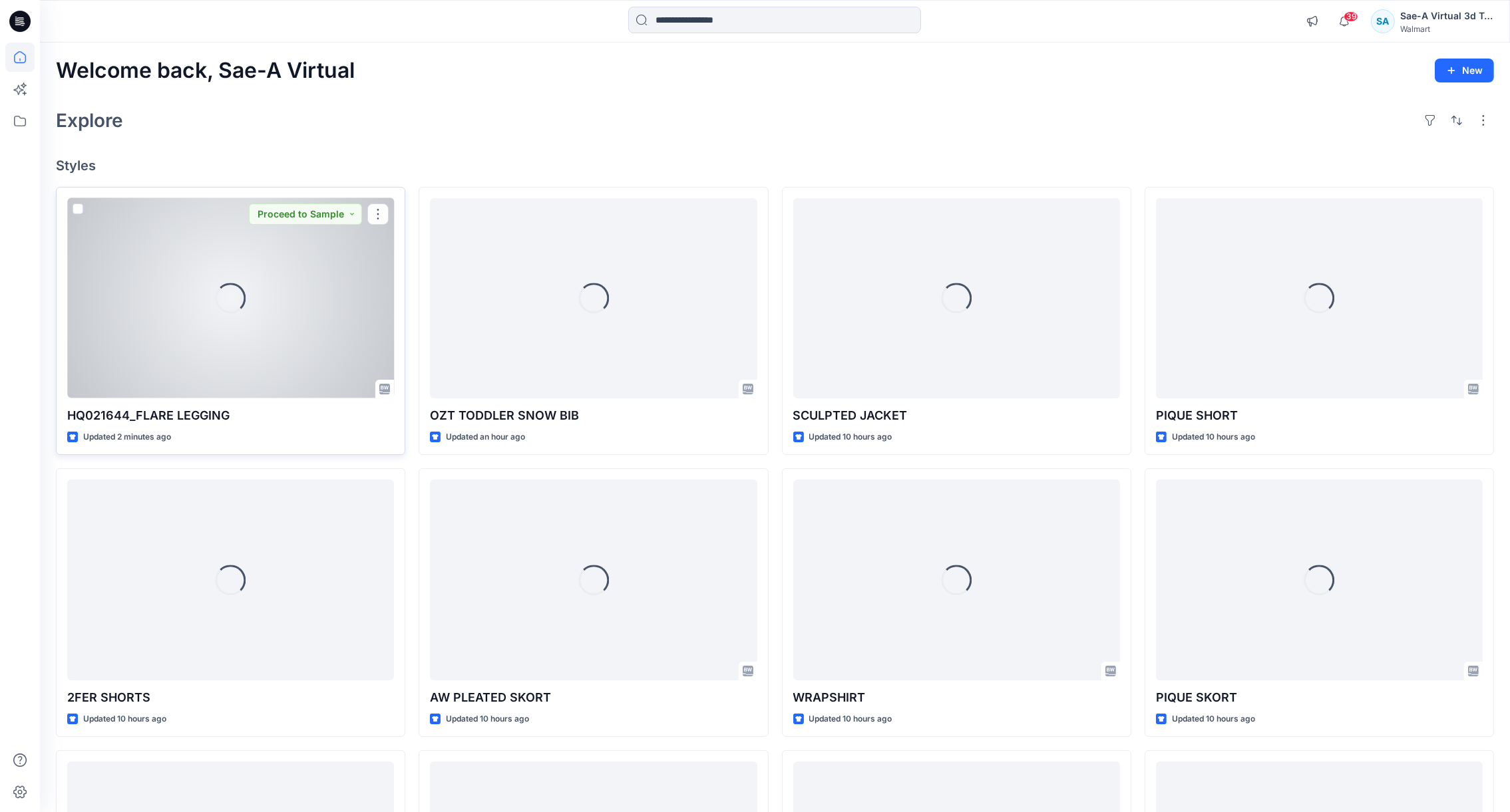
click at [244, 327] on div "Loading..." at bounding box center [230, 298] width 327 height 200
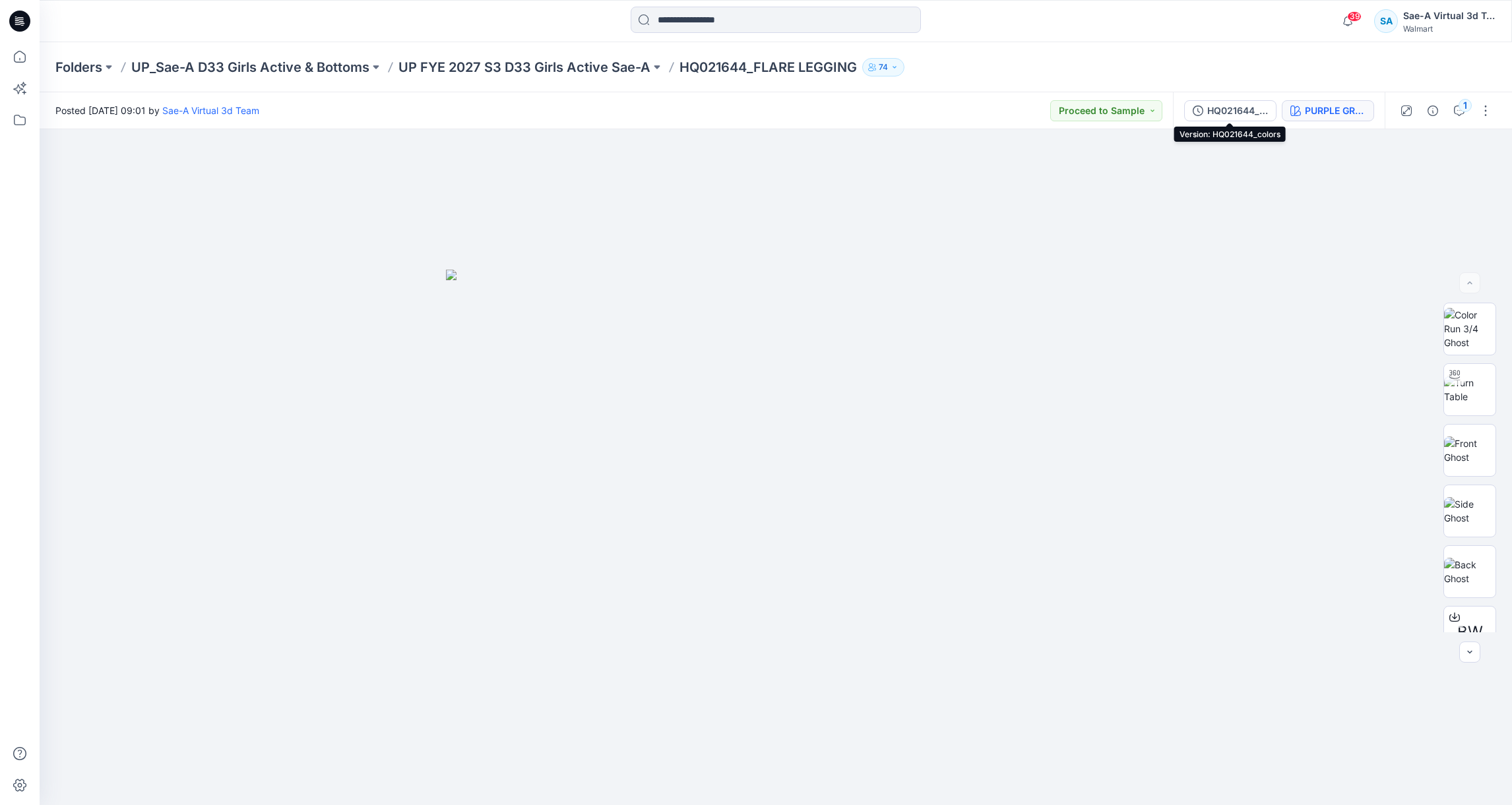
click at [1312, 108] on div "PURPLE GRANITE" at bounding box center [1335, 110] width 61 height 15
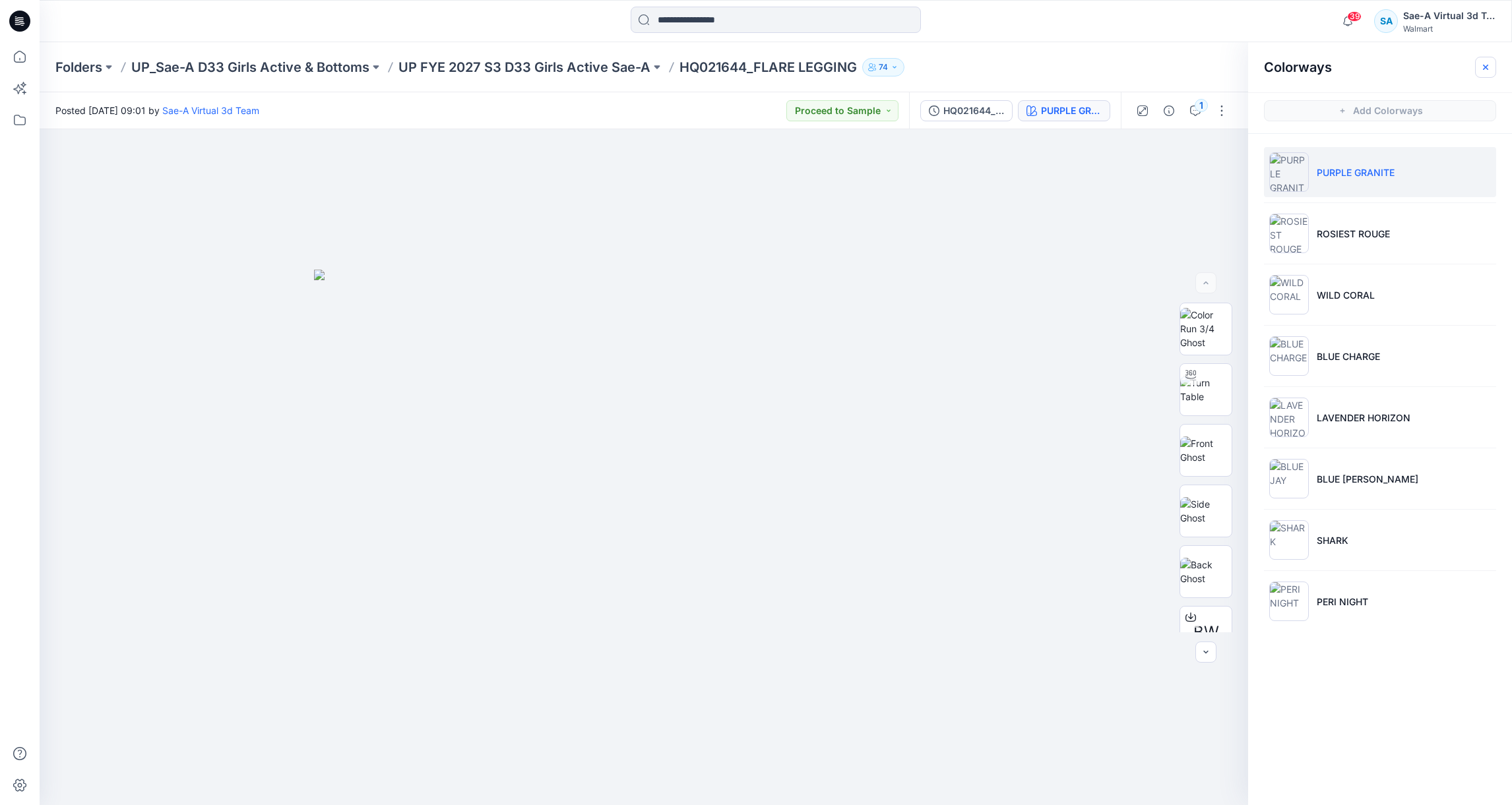
click at [1484, 70] on icon "button" at bounding box center [1485, 66] width 10 height 10
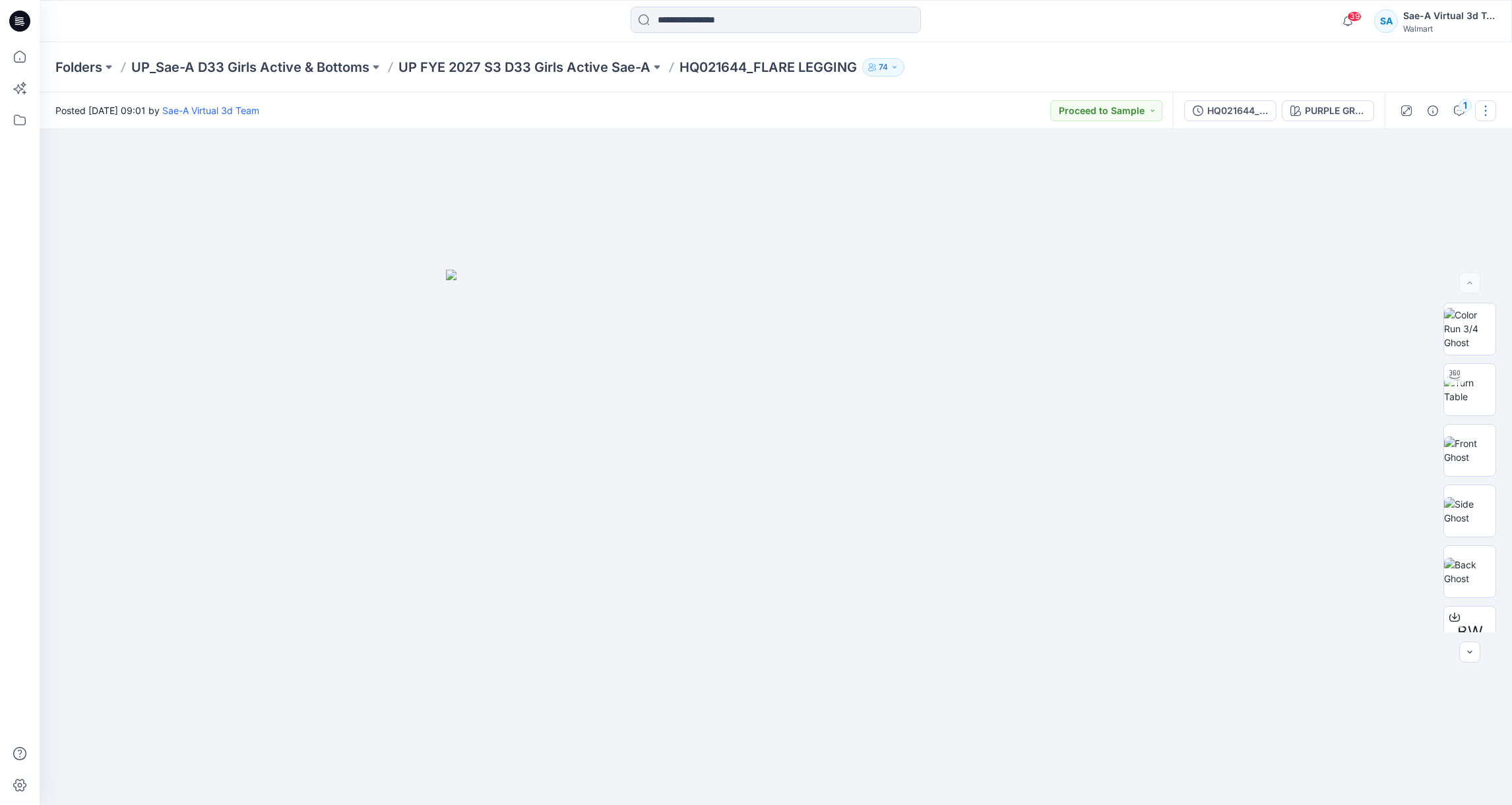
click at [1482, 106] on button "button" at bounding box center [1485, 110] width 21 height 21
click at [1413, 184] on button "Edit" at bounding box center [1430, 178] width 121 height 24
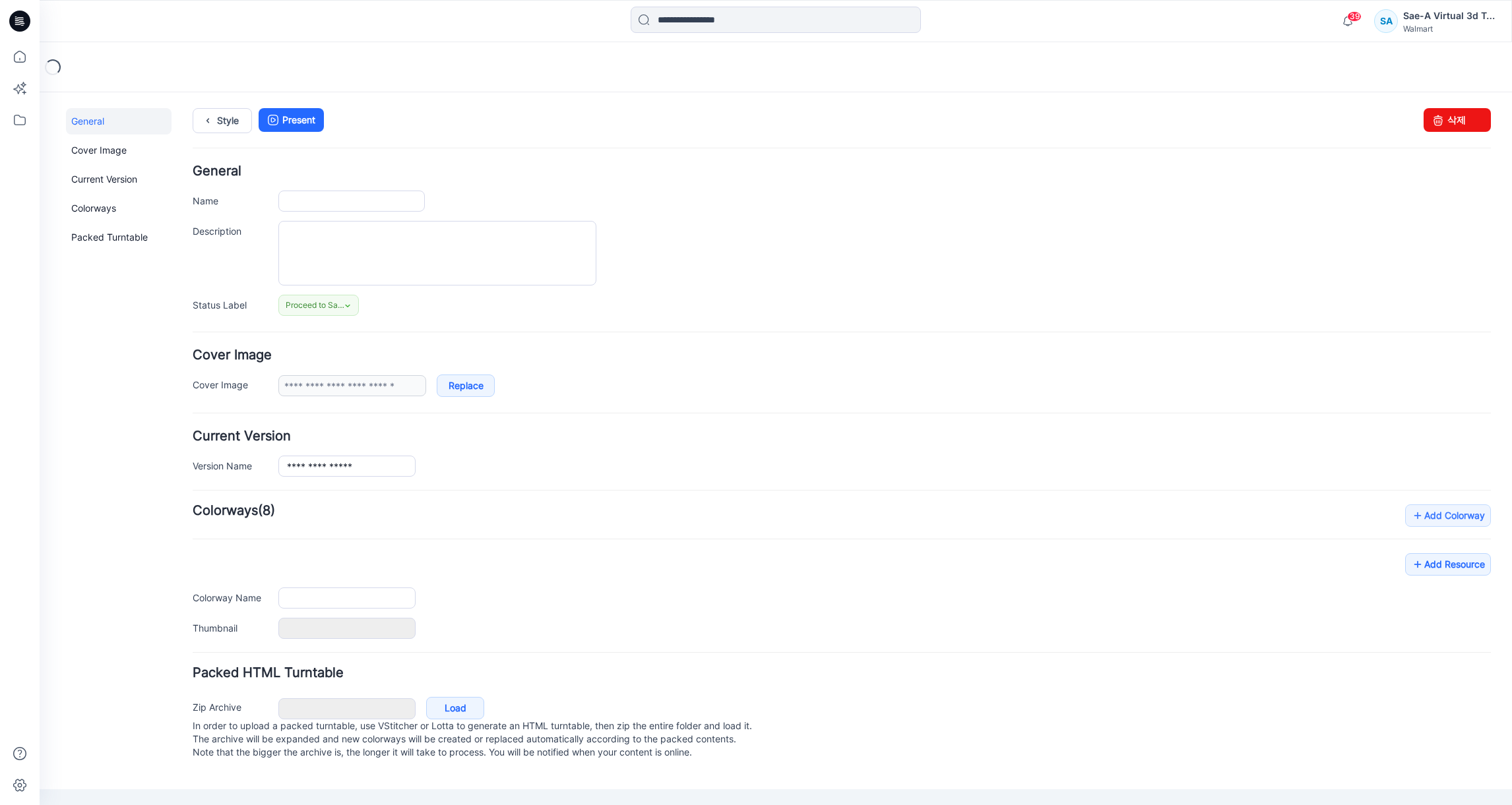
type input "**********"
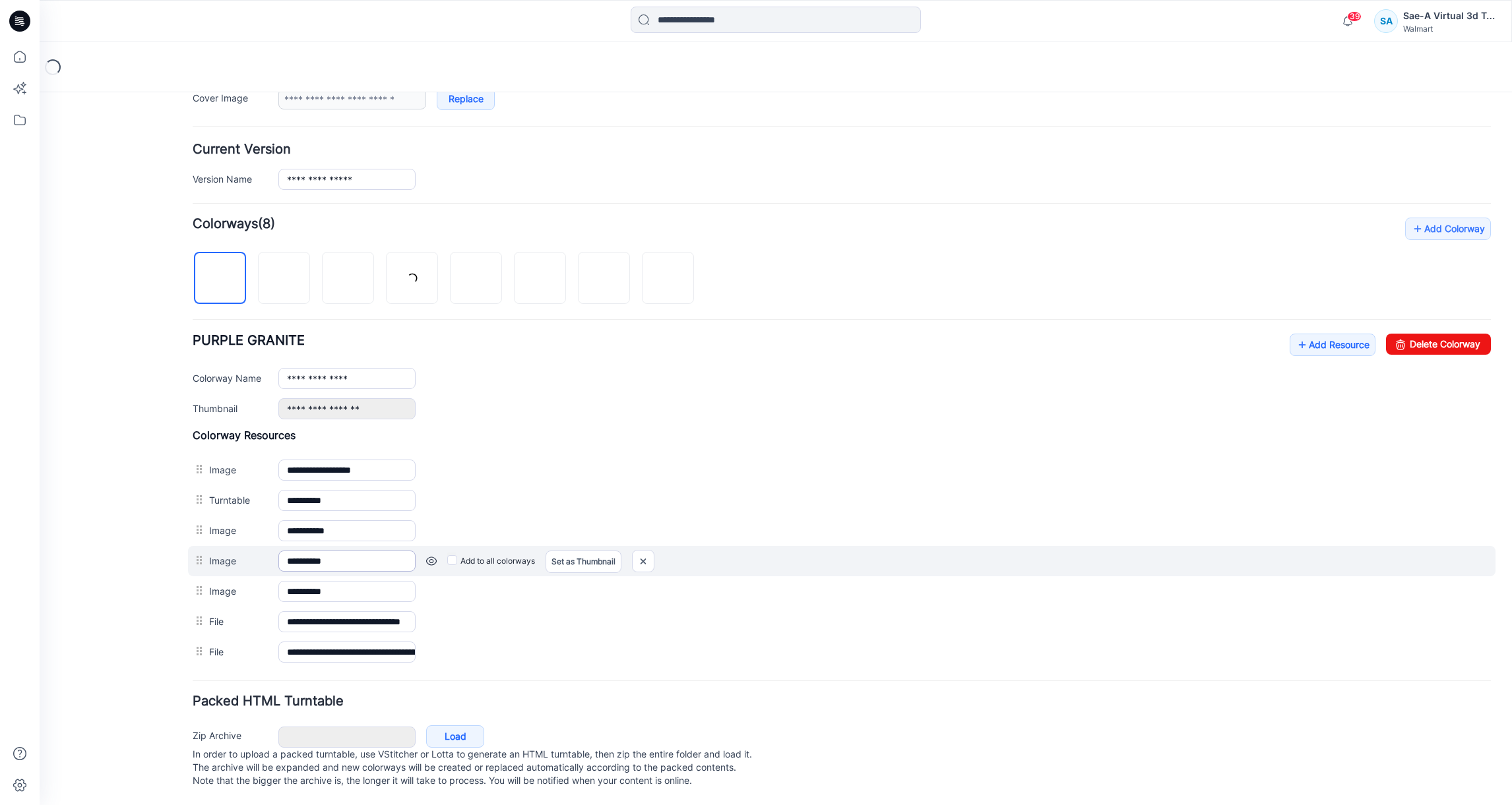
scroll to position [305, 0]
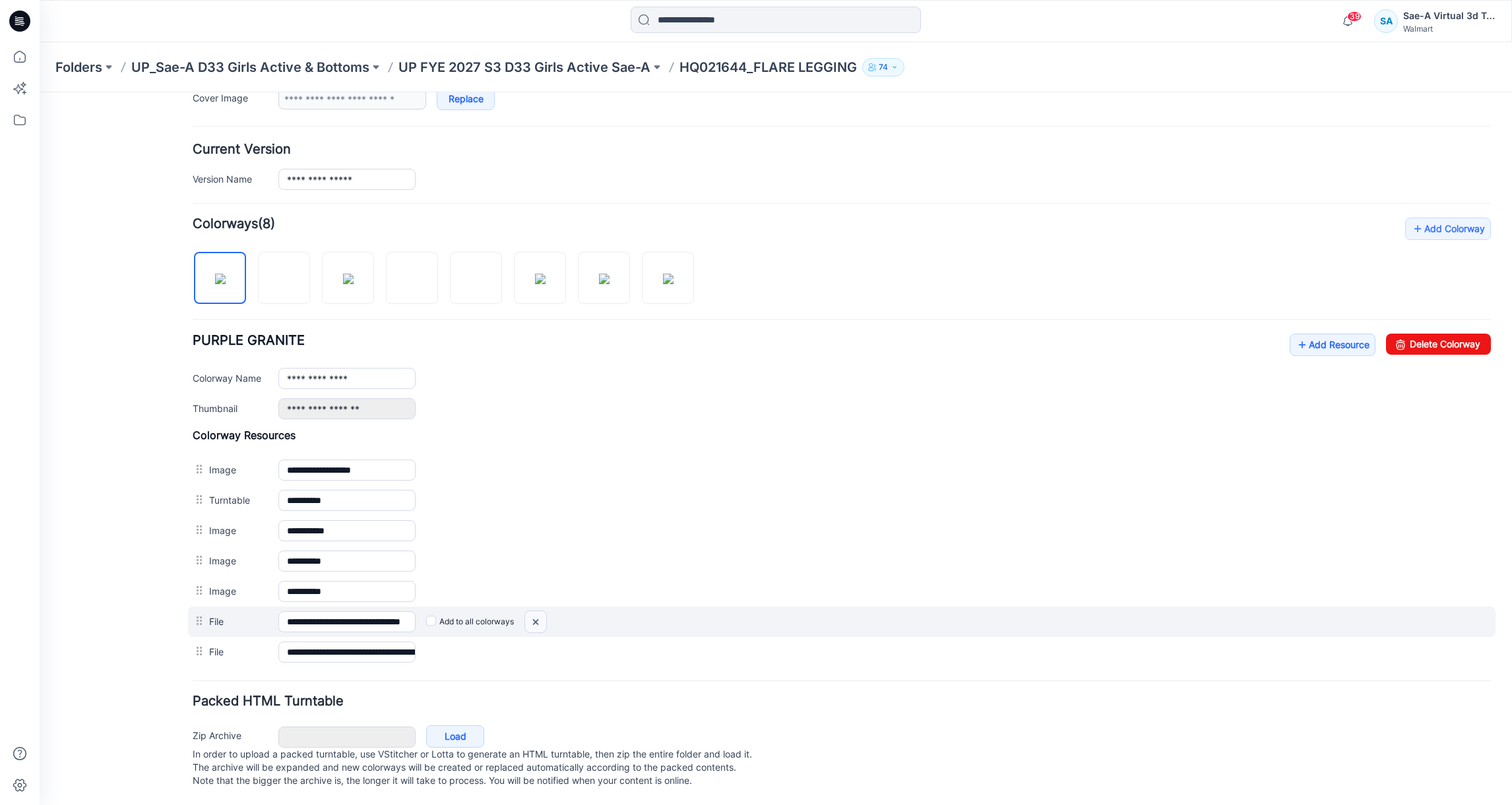
click at [532, 611] on img at bounding box center [535, 622] width 21 height 22
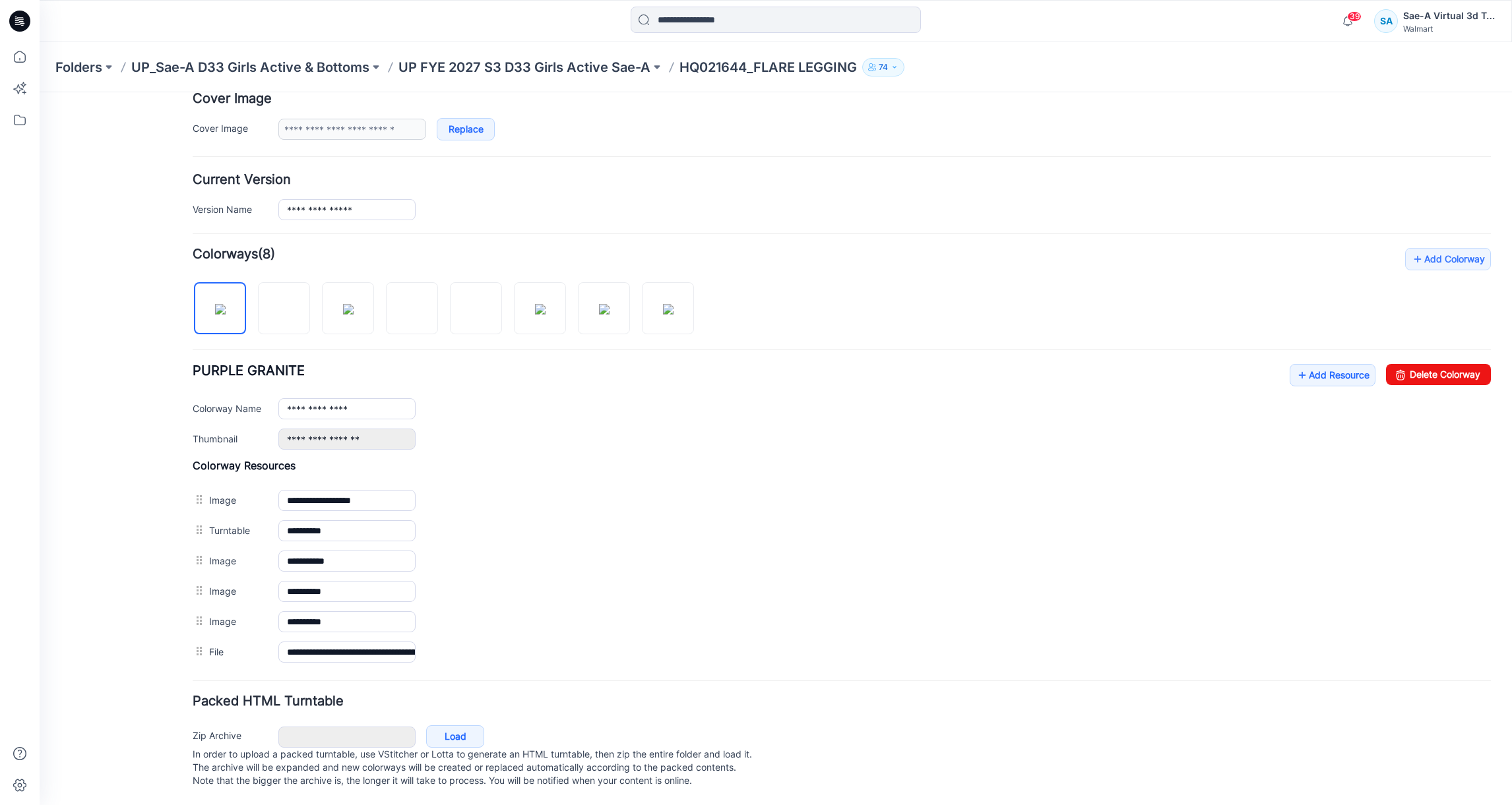
scroll to position [275, 0]
click at [1293, 364] on link "Add Resource" at bounding box center [1333, 375] width 86 height 23
click at [1296, 365] on icon at bounding box center [1302, 375] width 13 height 21
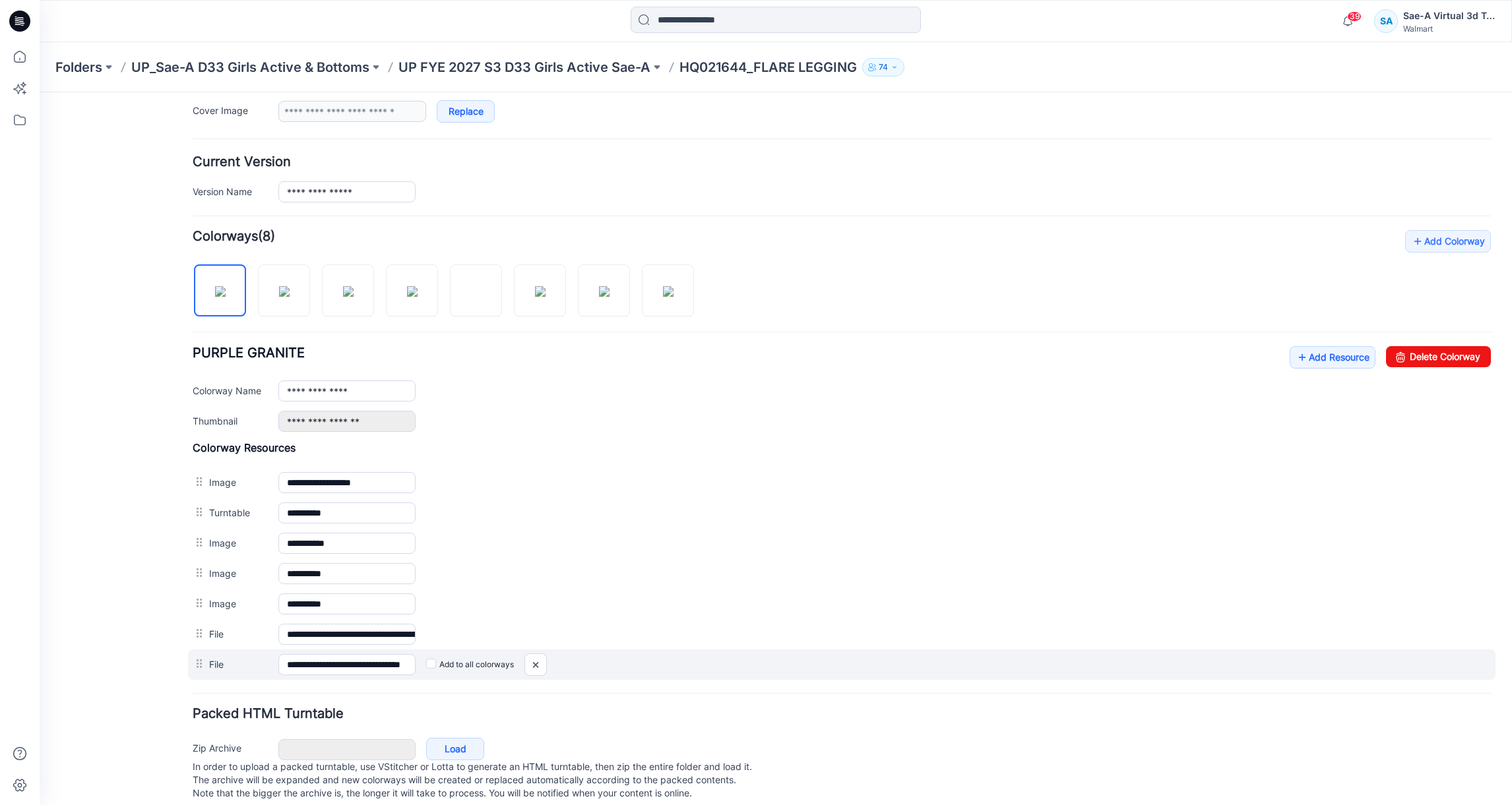
click at [432, 672] on div "Add to all colorways" at bounding box center [953, 664] width 1075 height 21
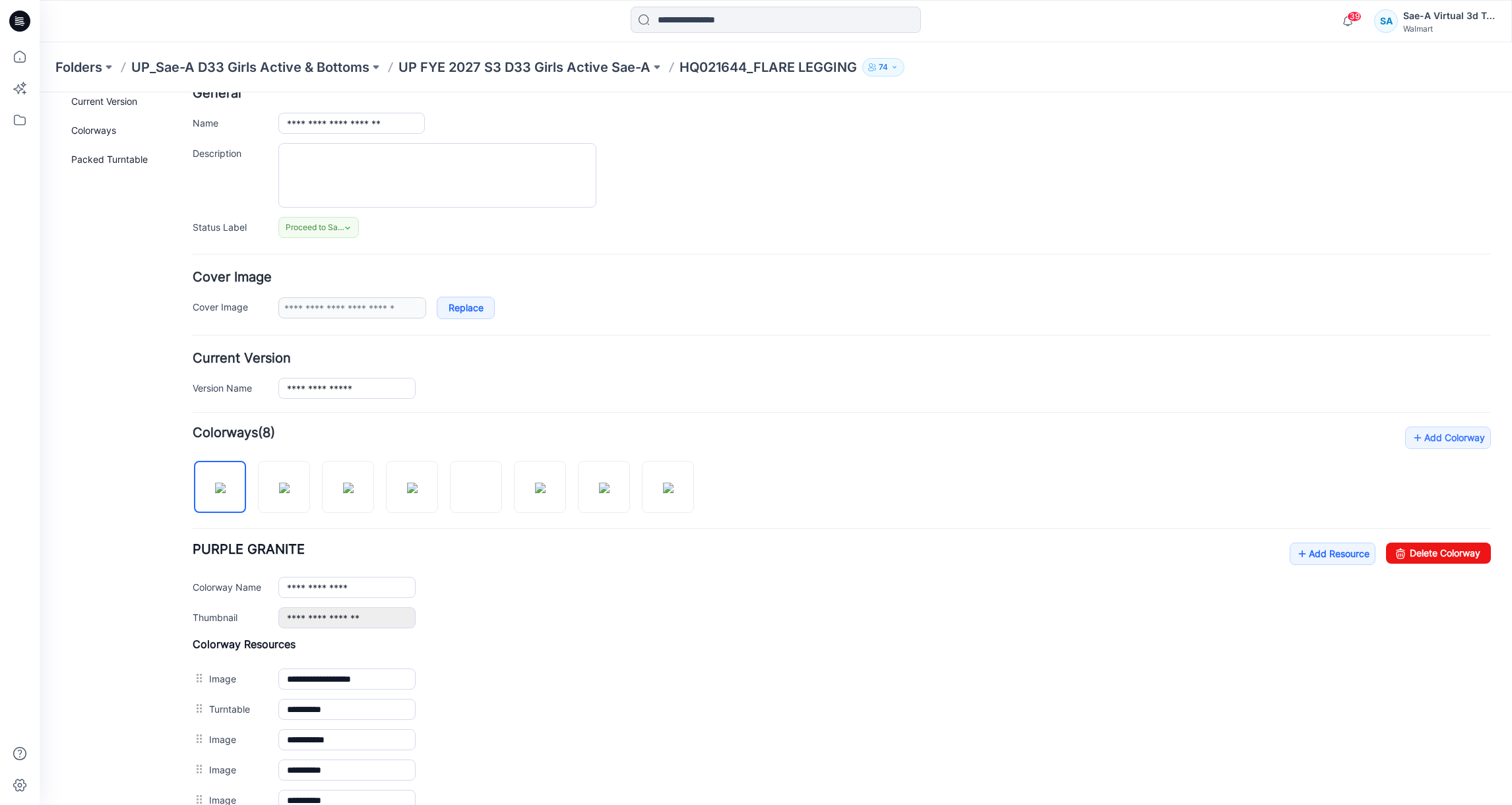
scroll to position [0, 0]
